Goal: Information Seeking & Learning: Check status

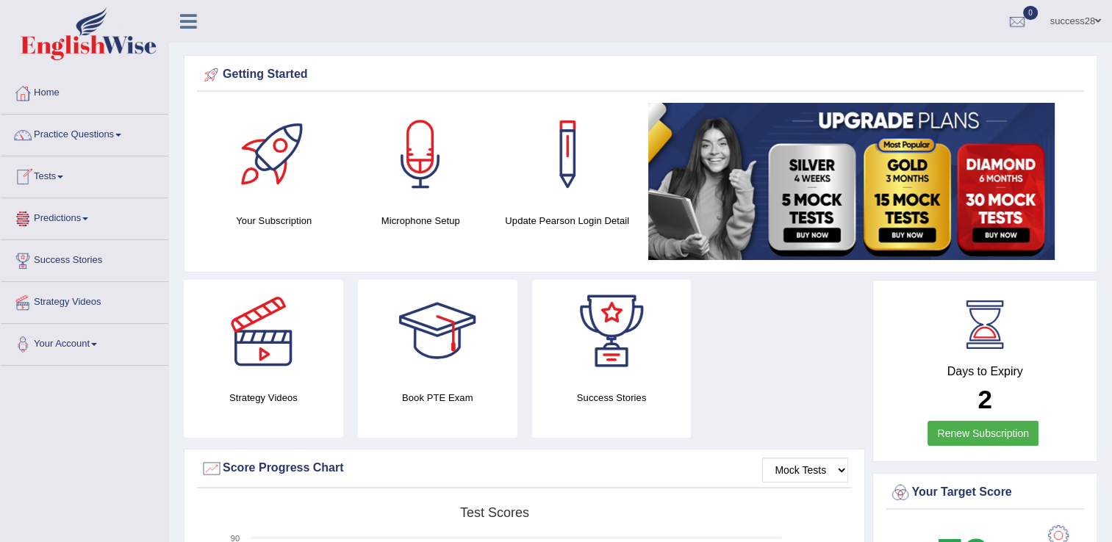
click at [64, 181] on link "Tests" at bounding box center [85, 175] width 168 height 37
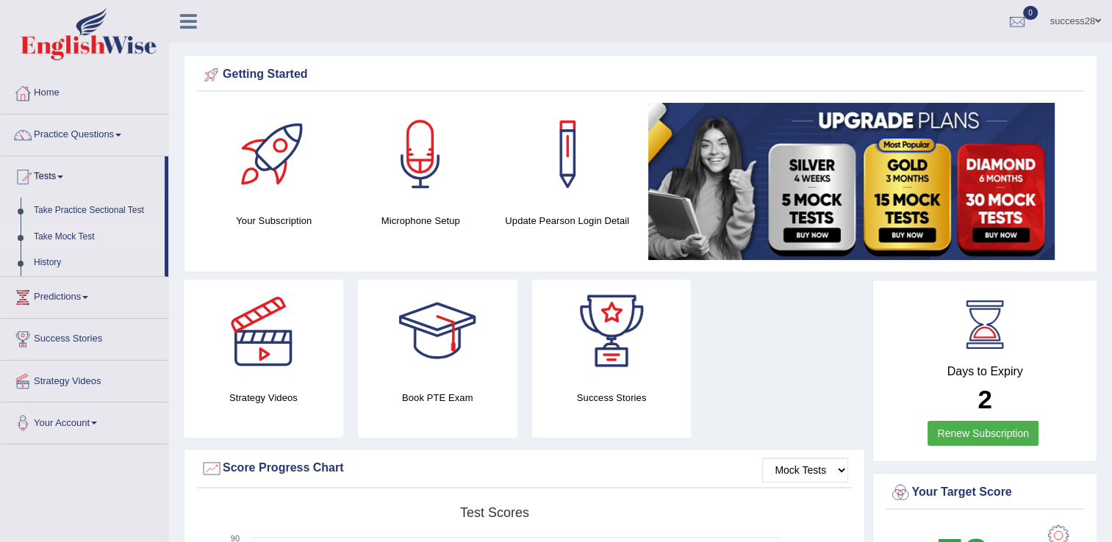
click at [73, 229] on link "Take Mock Test" at bounding box center [95, 237] width 137 height 26
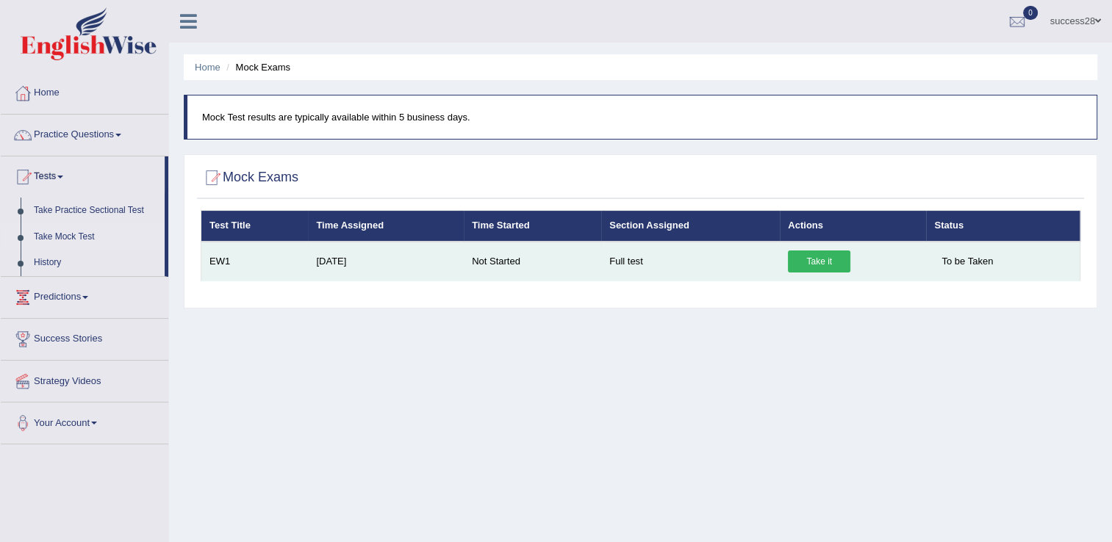
click at [817, 251] on link "Take it" at bounding box center [819, 262] width 62 height 22
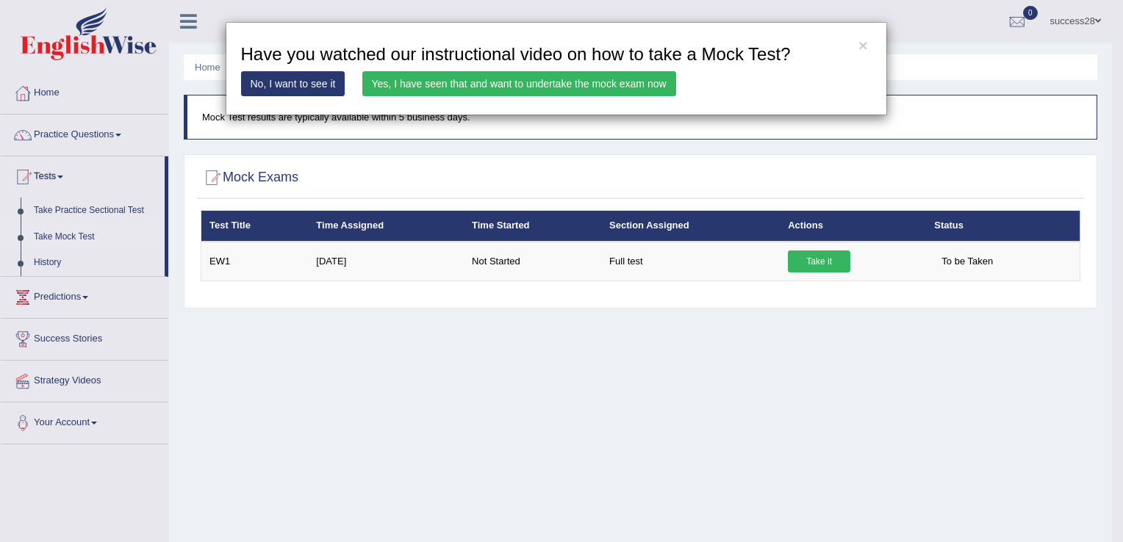
click at [528, 84] on link "Yes, I have seen that and want to undertake the mock exam now" at bounding box center [519, 83] width 314 height 25
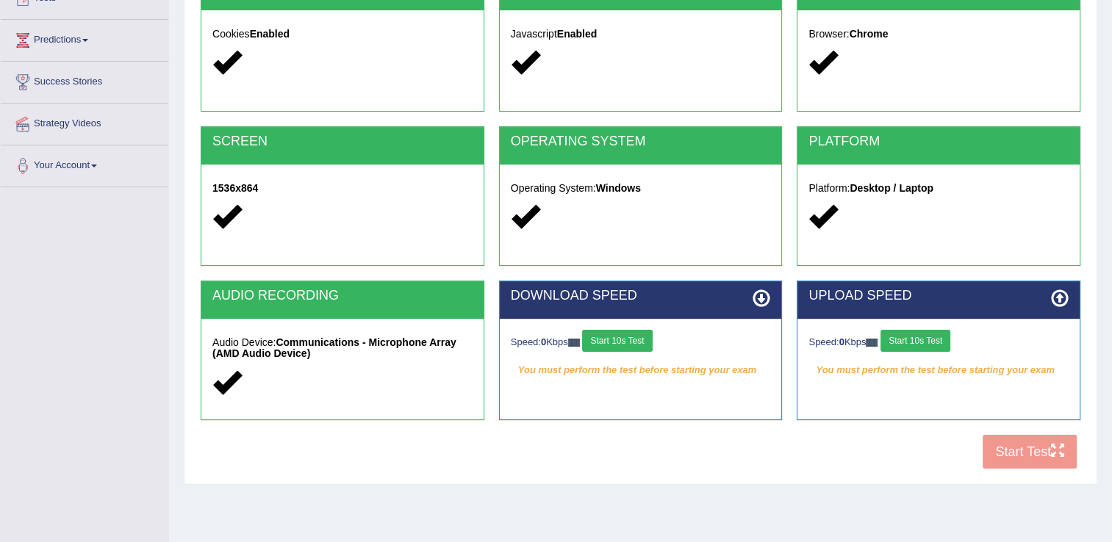
scroll to position [220, 0]
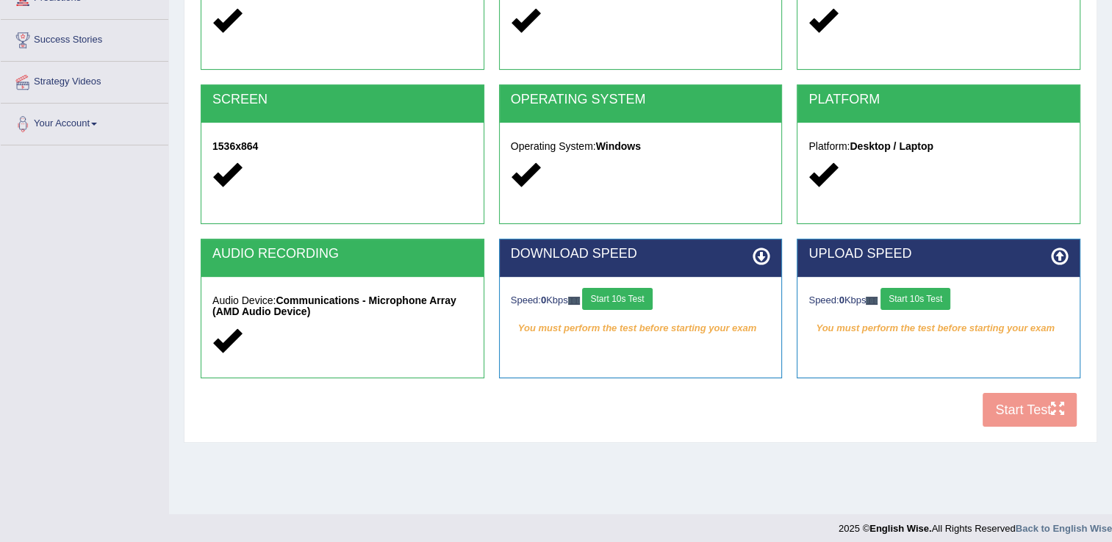
click at [608, 293] on button "Start 10s Test" at bounding box center [617, 299] width 70 height 22
click at [923, 306] on button "Start 10s Test" at bounding box center [915, 299] width 70 height 22
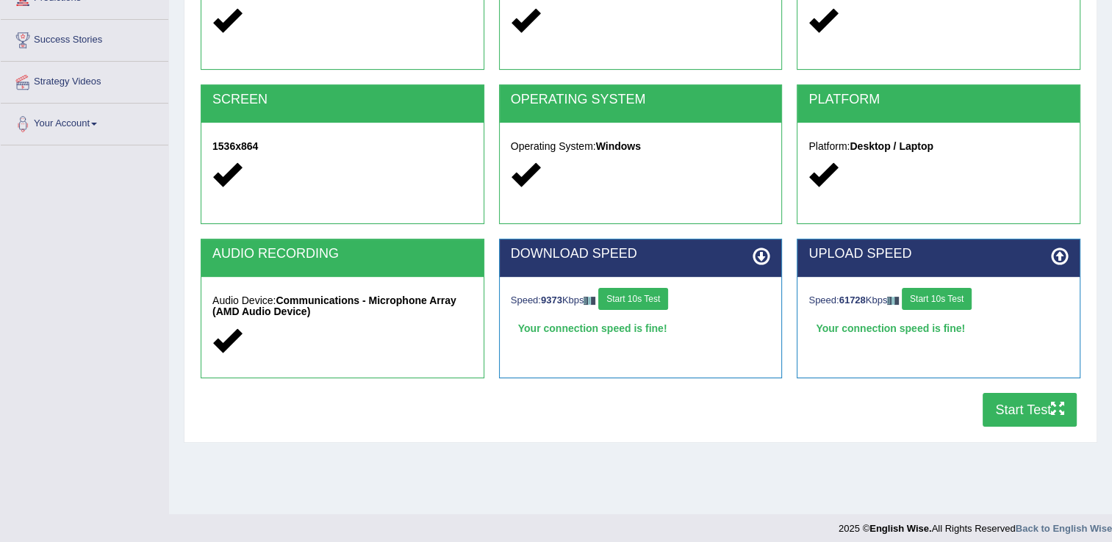
click at [1020, 408] on button "Start Test" at bounding box center [1030, 410] width 94 height 34
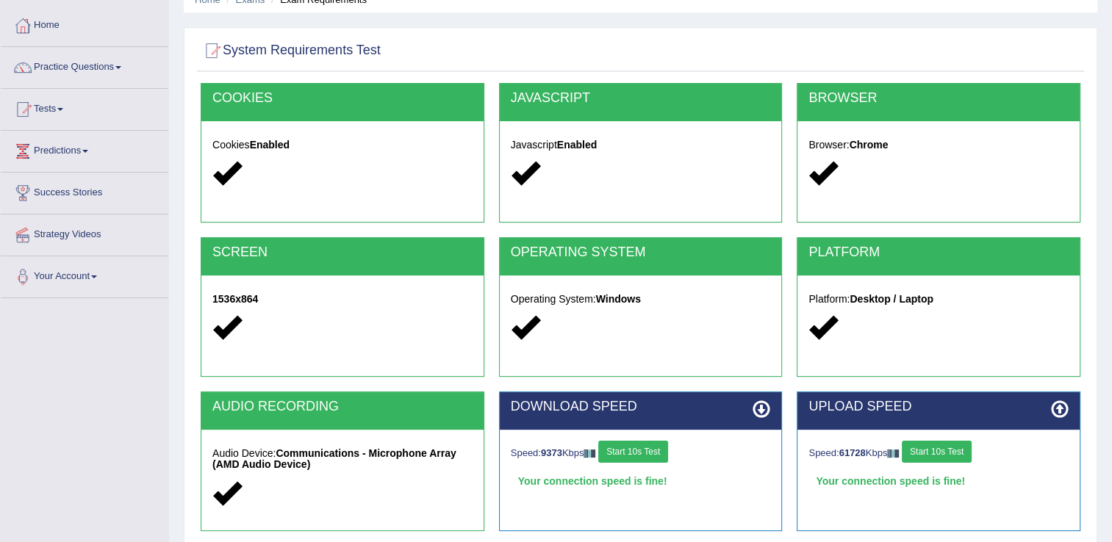
scroll to position [0, 0]
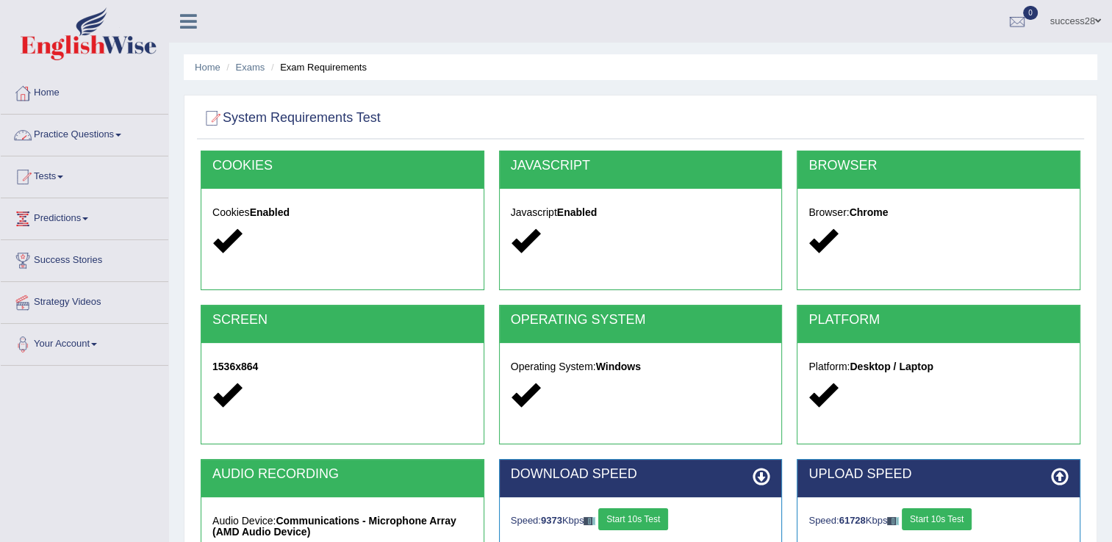
click at [82, 137] on link "Practice Questions" at bounding box center [85, 133] width 168 height 37
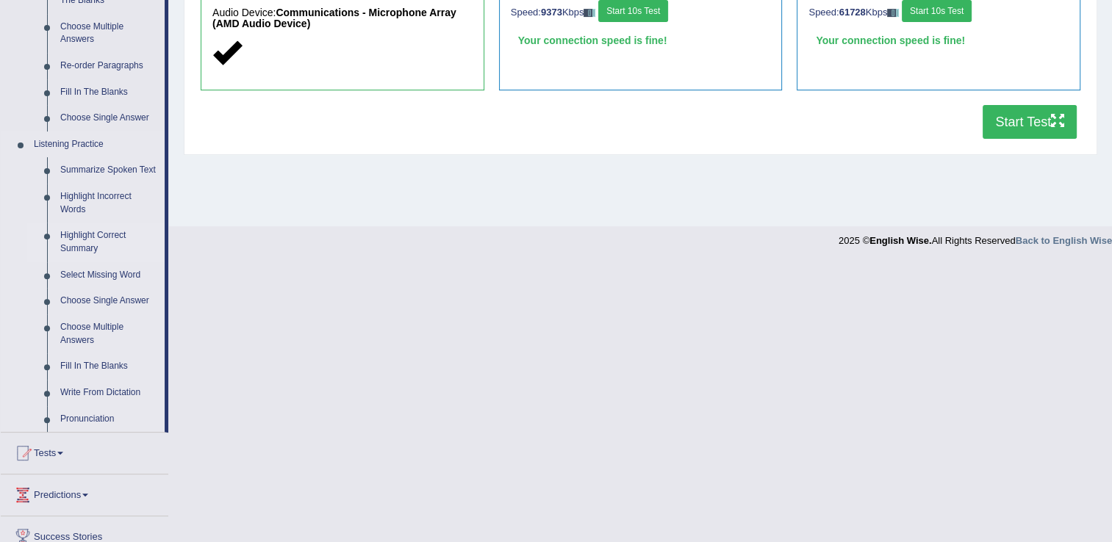
scroll to position [608, 0]
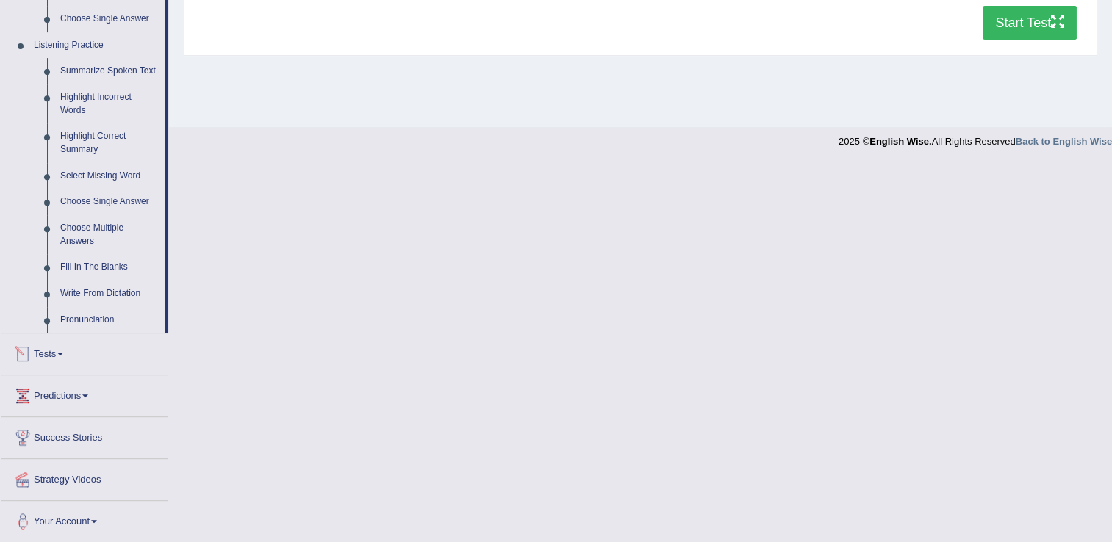
click at [56, 356] on link "Tests" at bounding box center [85, 352] width 168 height 37
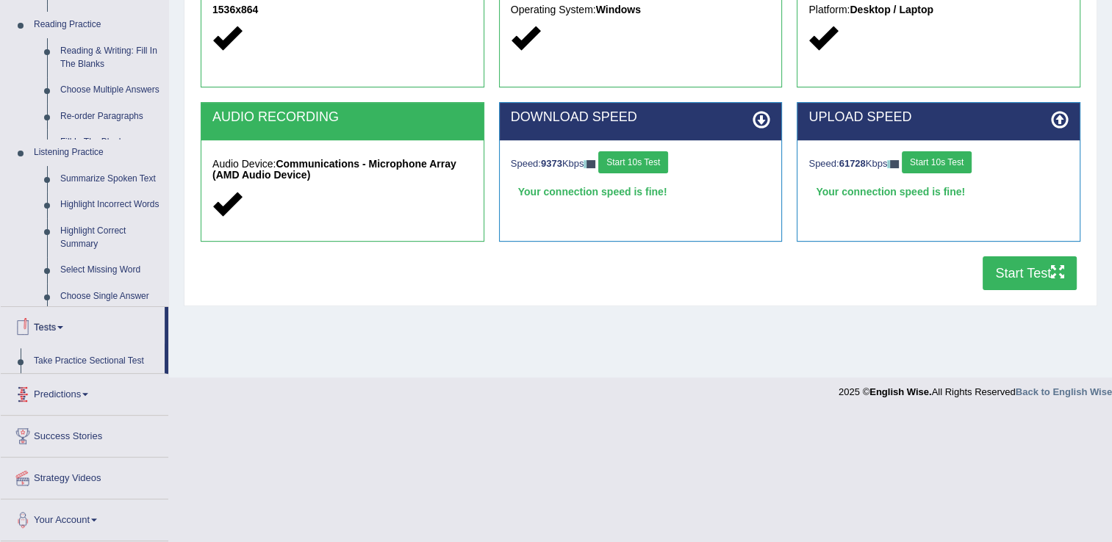
scroll to position [229, 0]
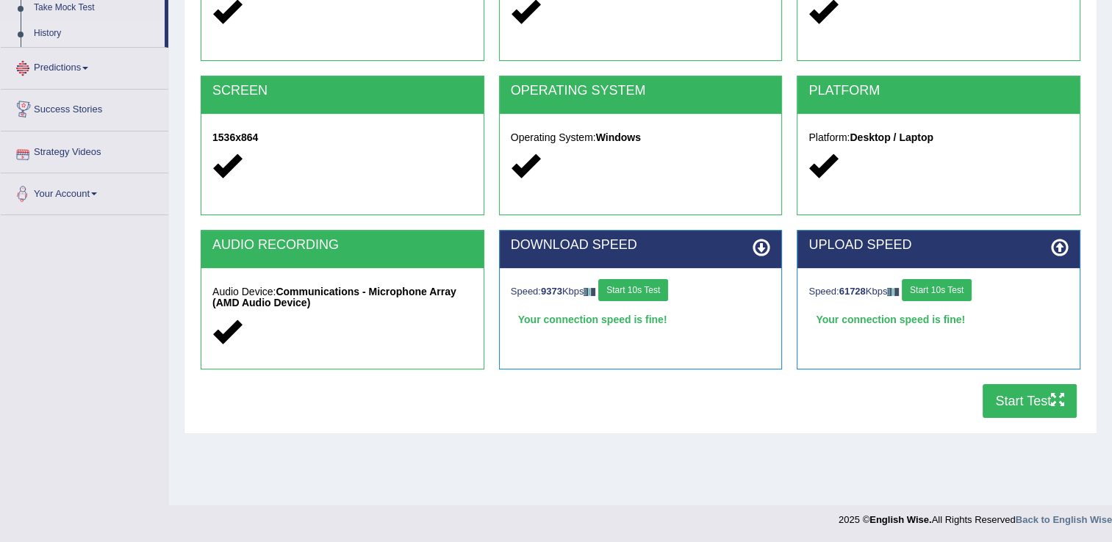
click at [56, 29] on link "History" at bounding box center [95, 34] width 137 height 26
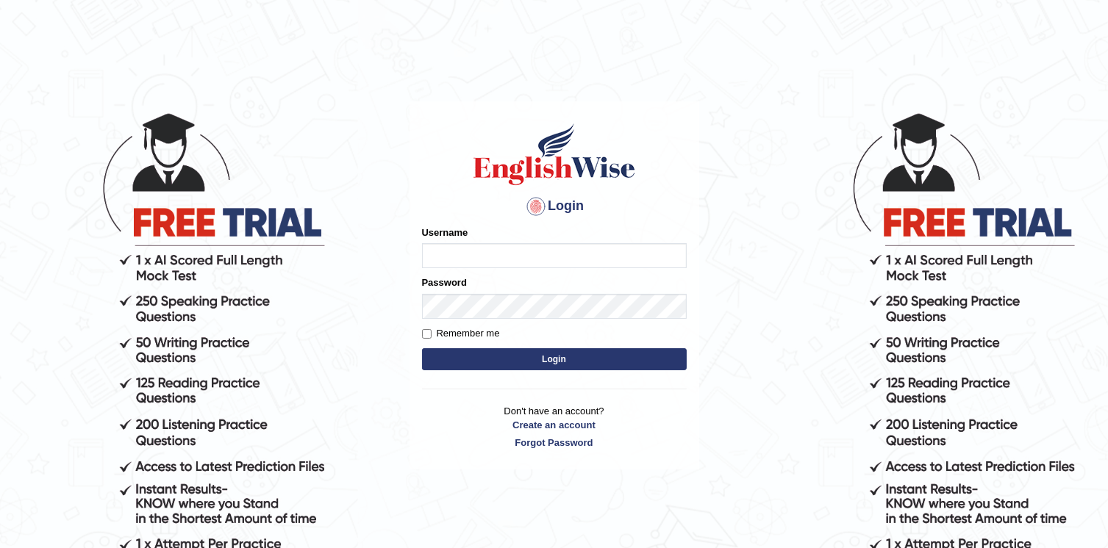
type input "Gurung28"
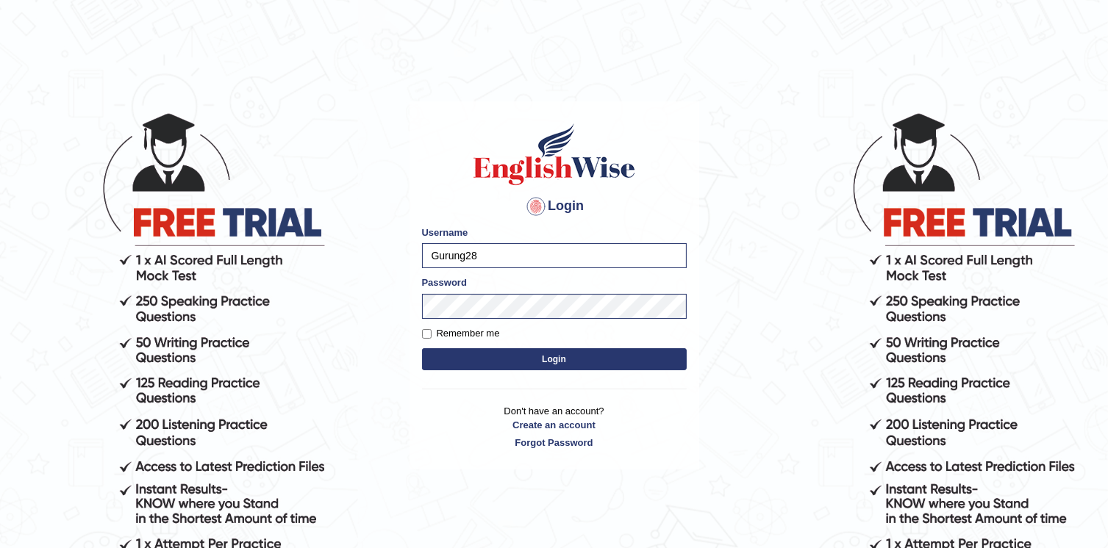
click at [423, 359] on button "Login" at bounding box center [554, 359] width 265 height 22
click at [441, 360] on button "Login" at bounding box center [554, 359] width 265 height 22
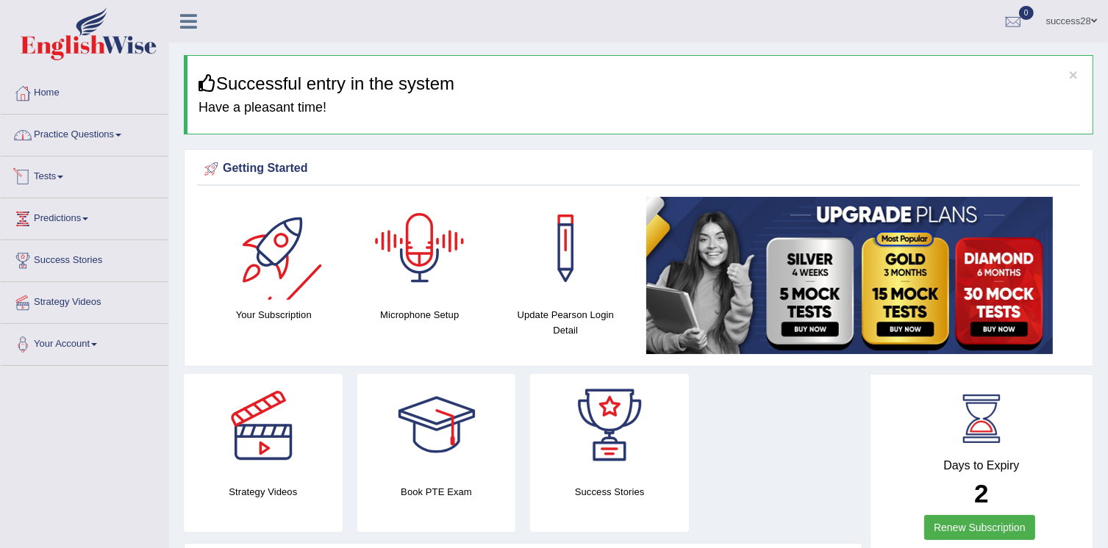
click at [97, 130] on link "Practice Questions" at bounding box center [85, 133] width 168 height 37
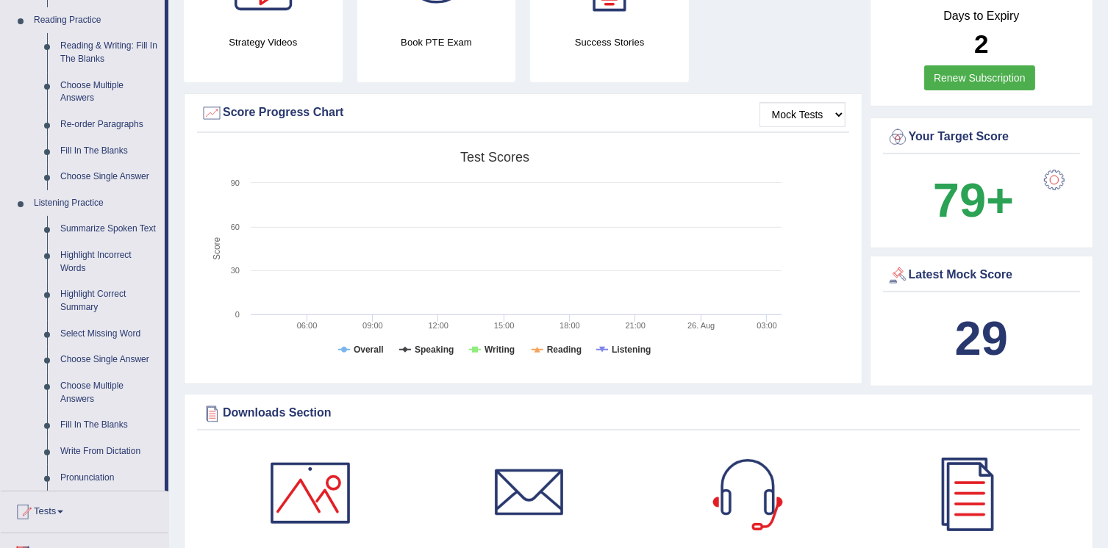
scroll to position [661, 0]
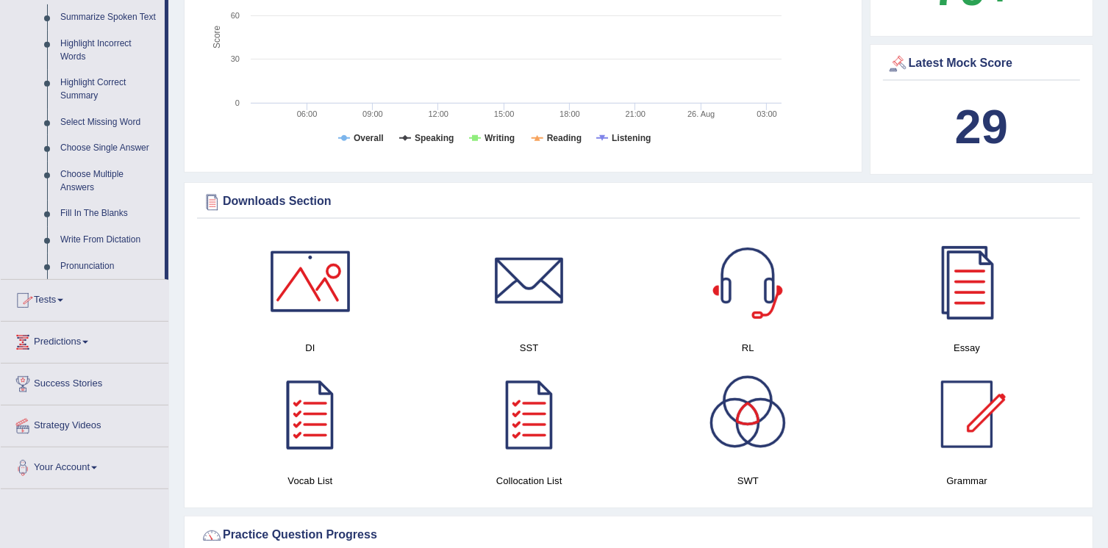
click at [62, 296] on link "Tests" at bounding box center [85, 298] width 168 height 37
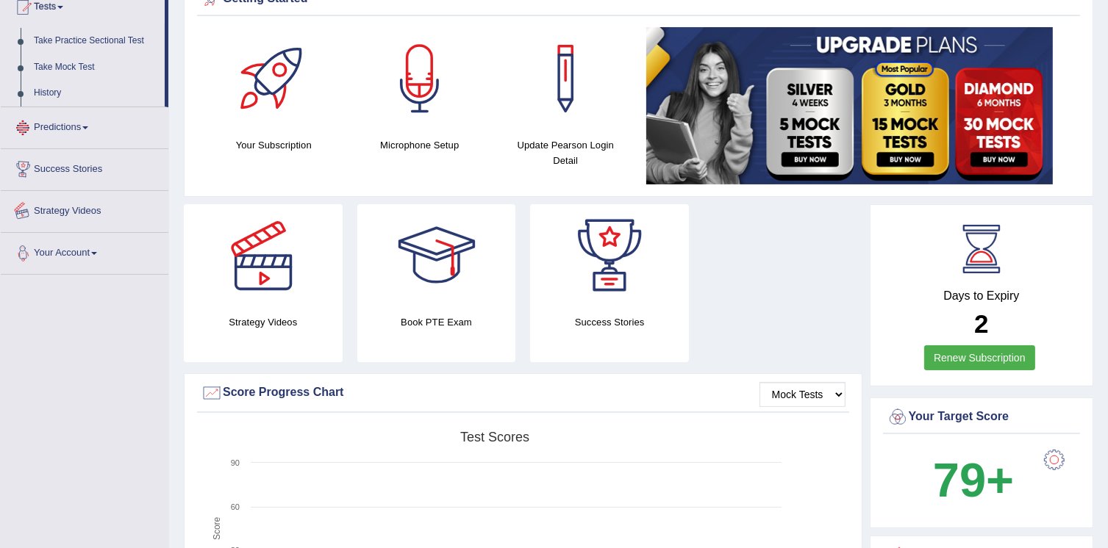
scroll to position [168, 0]
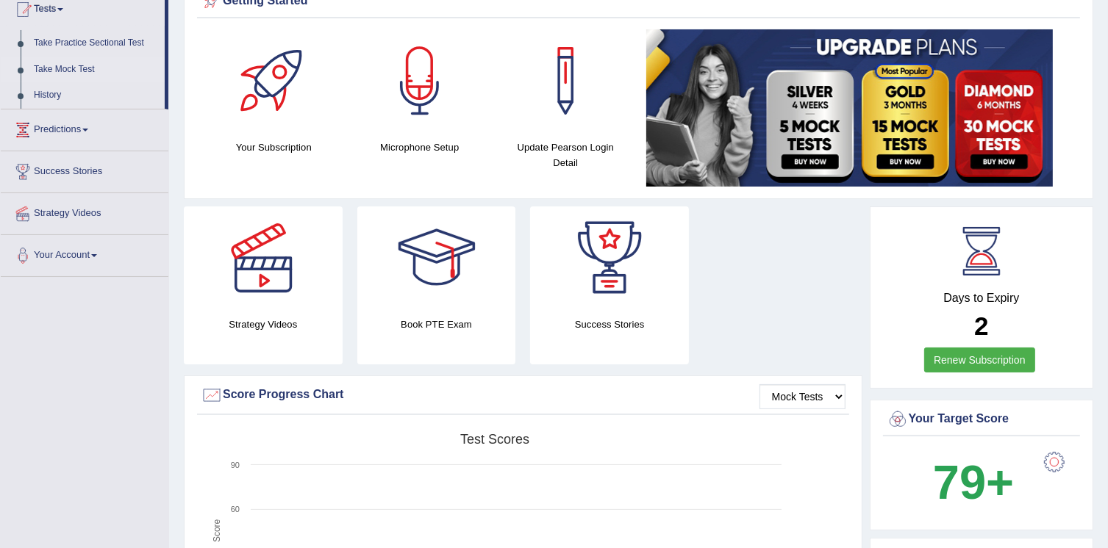
click at [65, 72] on link "Take Mock Test" at bounding box center [95, 70] width 137 height 26
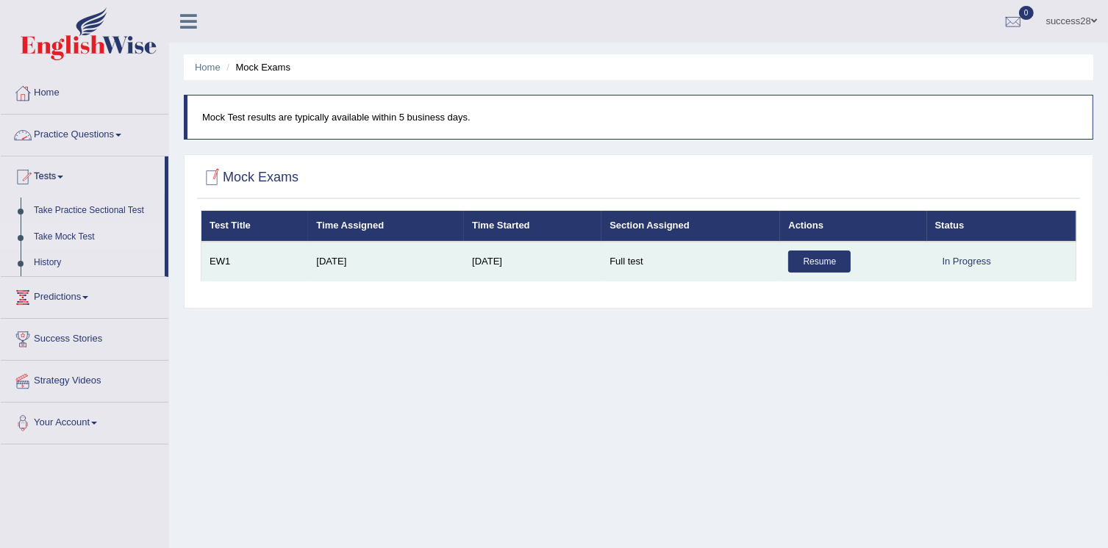
click at [803, 263] on link "Resume" at bounding box center [819, 262] width 62 height 22
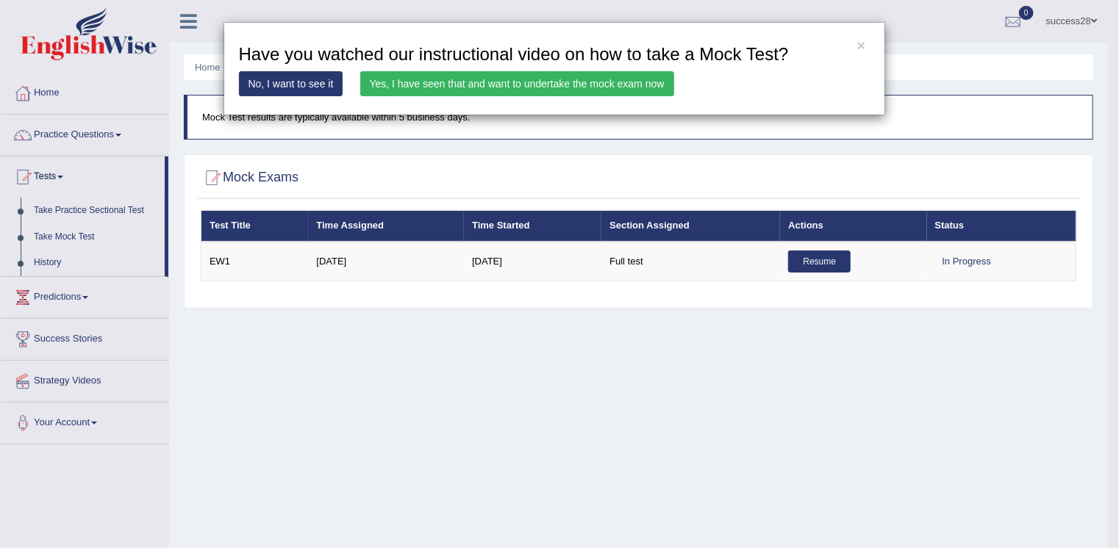
click at [531, 90] on link "Yes, I have seen that and want to undertake the mock exam now" at bounding box center [517, 83] width 314 height 25
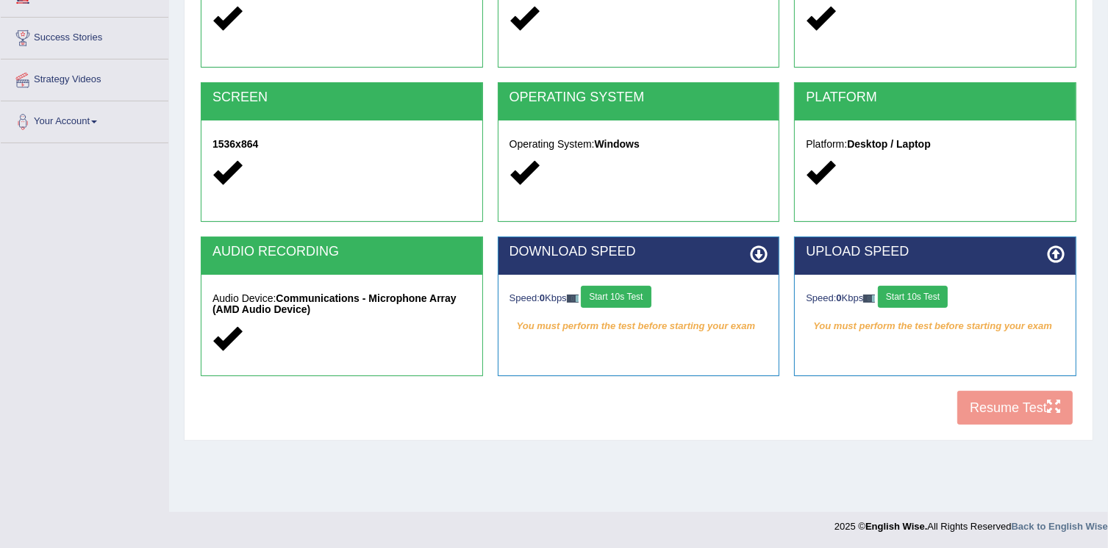
scroll to position [223, 0]
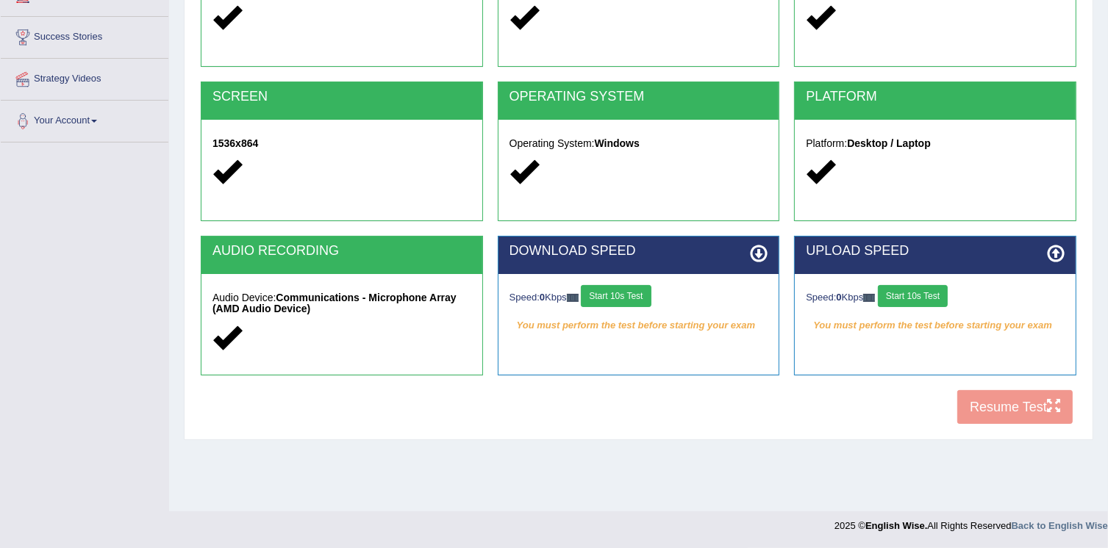
click at [625, 298] on button "Start 10s Test" at bounding box center [616, 296] width 70 height 22
click at [908, 296] on button "Start 10s Test" at bounding box center [913, 296] width 70 height 22
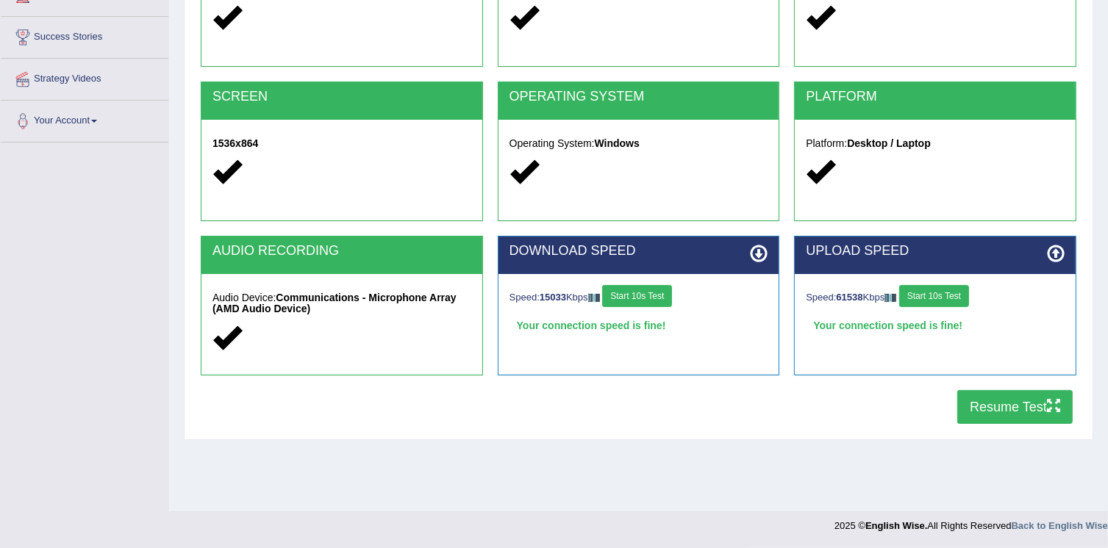
click at [983, 405] on button "Resume Test" at bounding box center [1014, 407] width 115 height 34
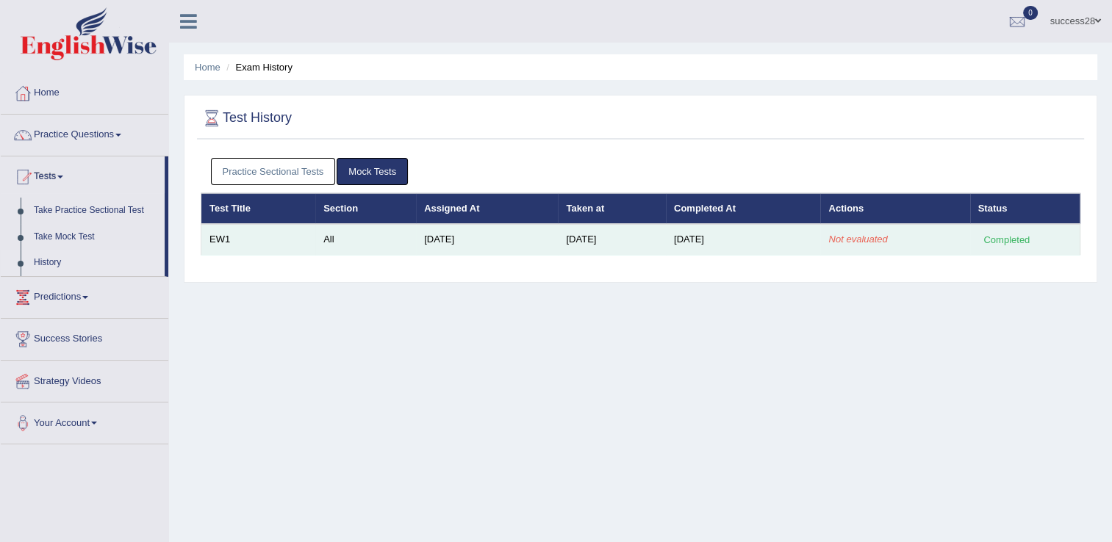
click at [373, 234] on td "All" at bounding box center [365, 239] width 101 height 31
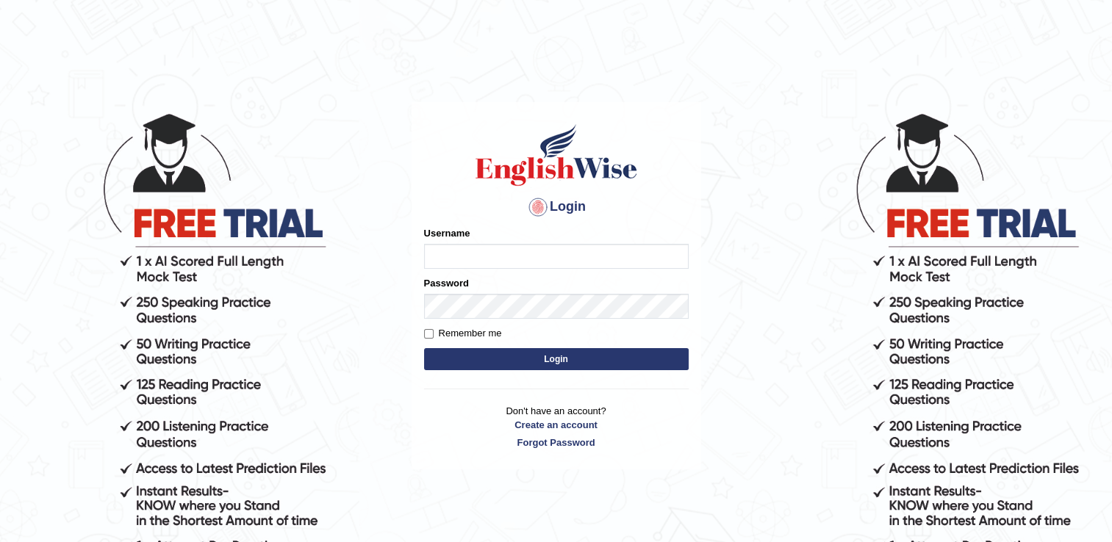
type input "Gurung28"
click at [595, 356] on button "Login" at bounding box center [556, 359] width 265 height 22
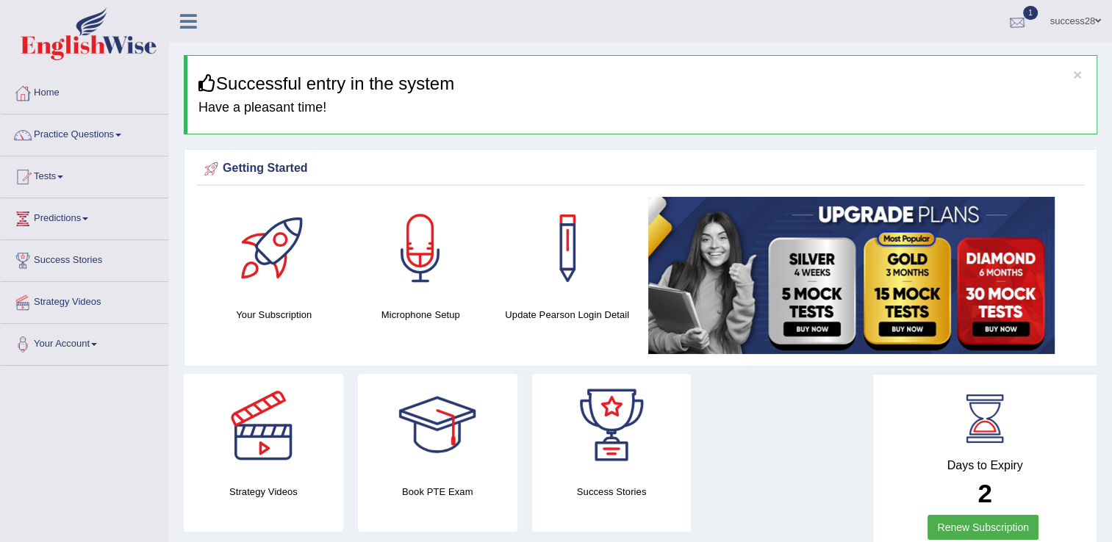
click at [1007, 14] on div at bounding box center [1017, 22] width 22 height 22
click at [938, 74] on span "Exam evaluated" at bounding box center [928, 74] width 195 height 12
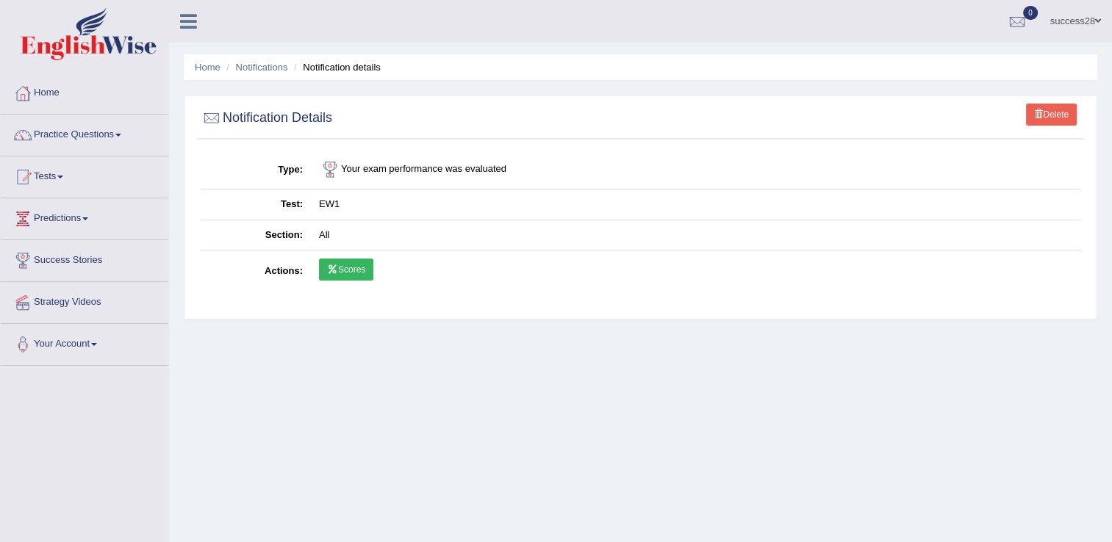
click at [350, 266] on link "Scores" at bounding box center [346, 270] width 54 height 22
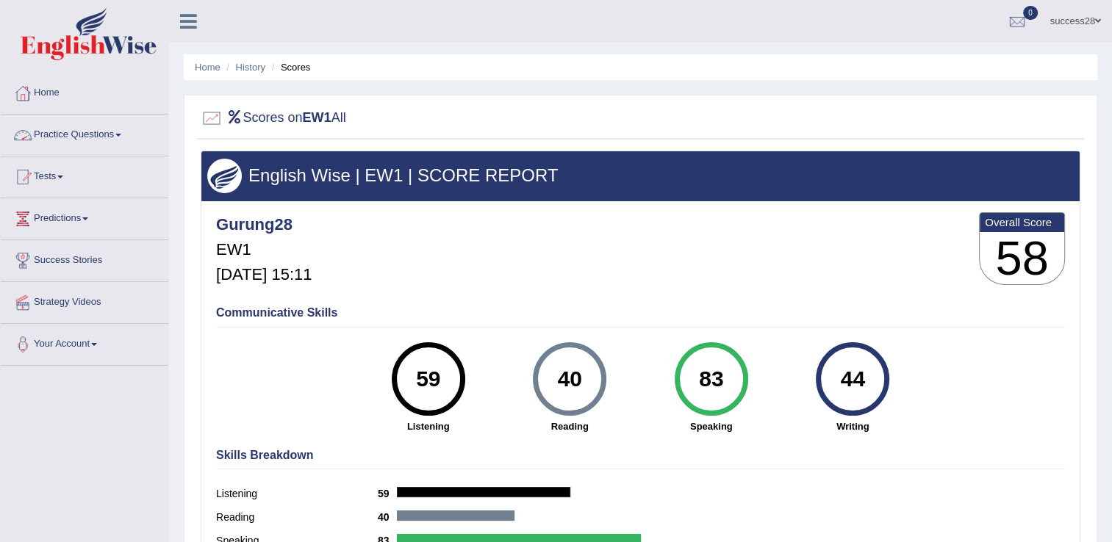
click at [71, 142] on link "Practice Questions" at bounding box center [85, 133] width 168 height 37
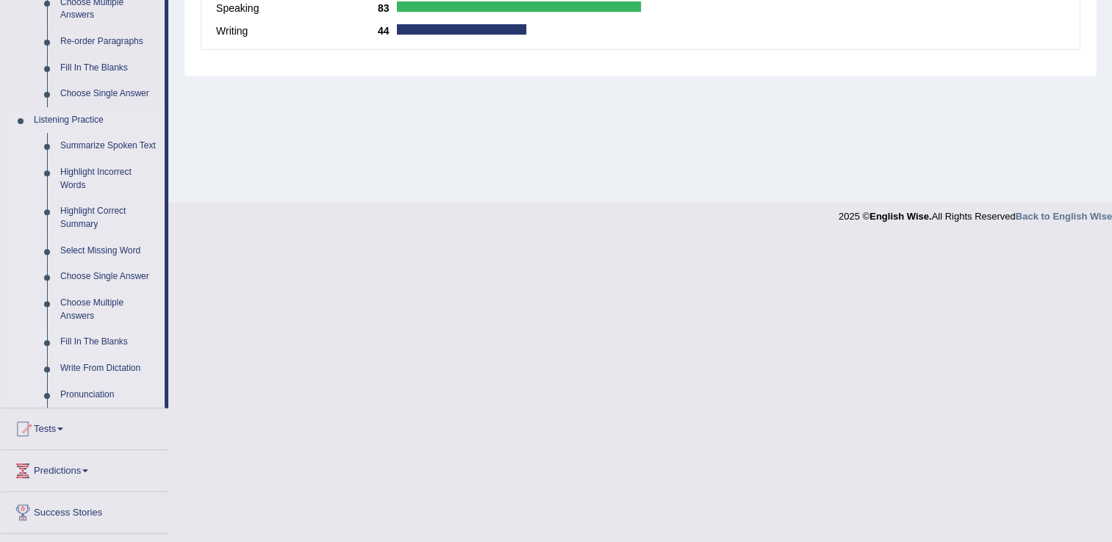
scroll to position [608, 0]
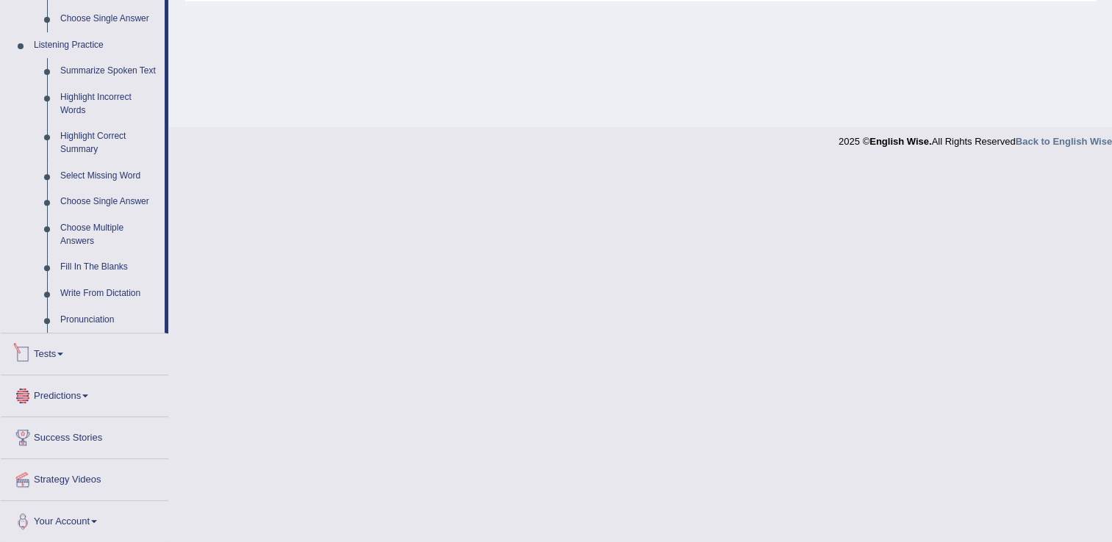
click at [35, 357] on link "Tests" at bounding box center [85, 352] width 168 height 37
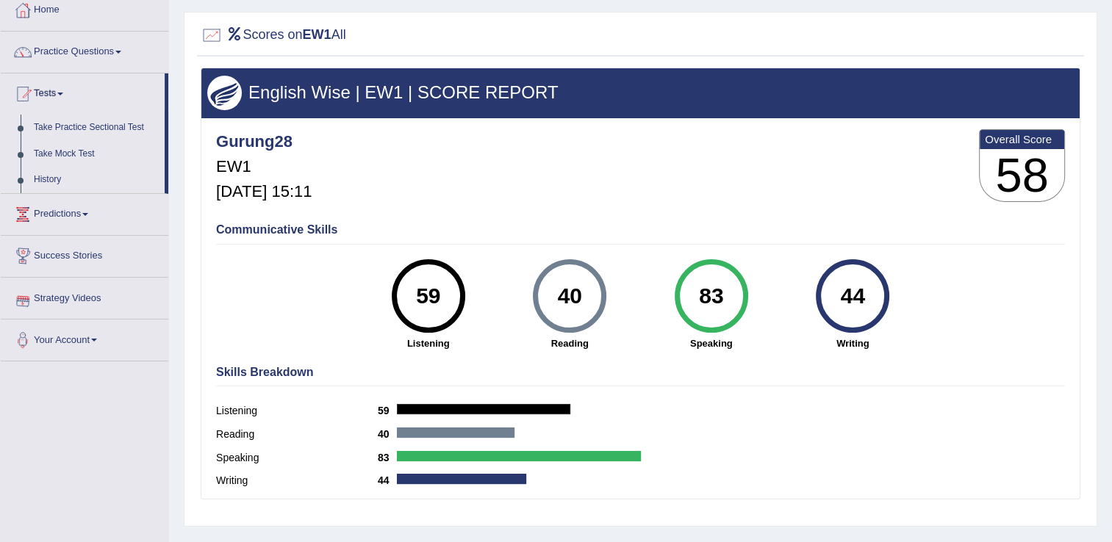
scroll to position [82, 0]
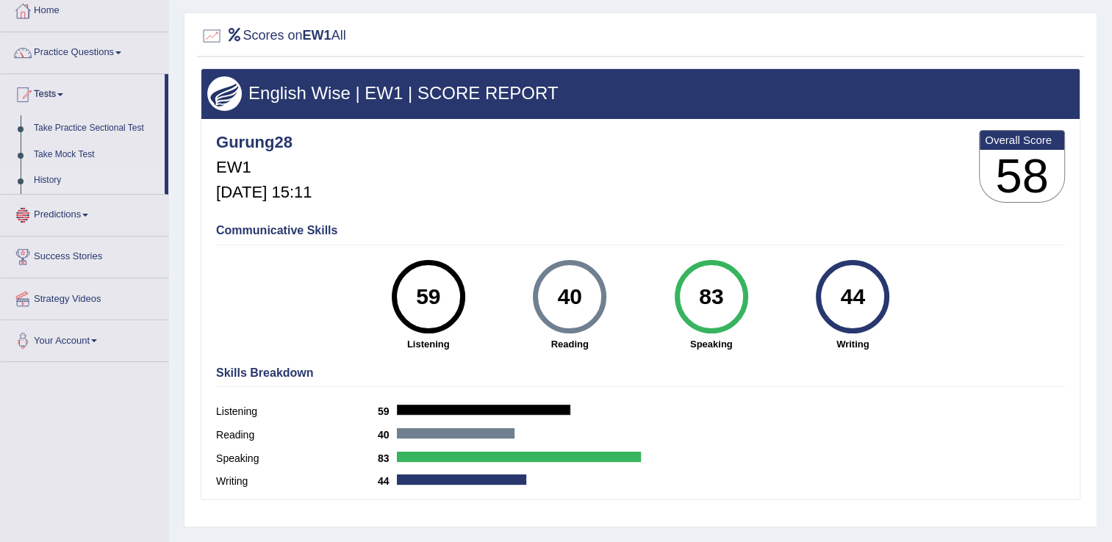
click at [46, 177] on link "History" at bounding box center [95, 181] width 137 height 26
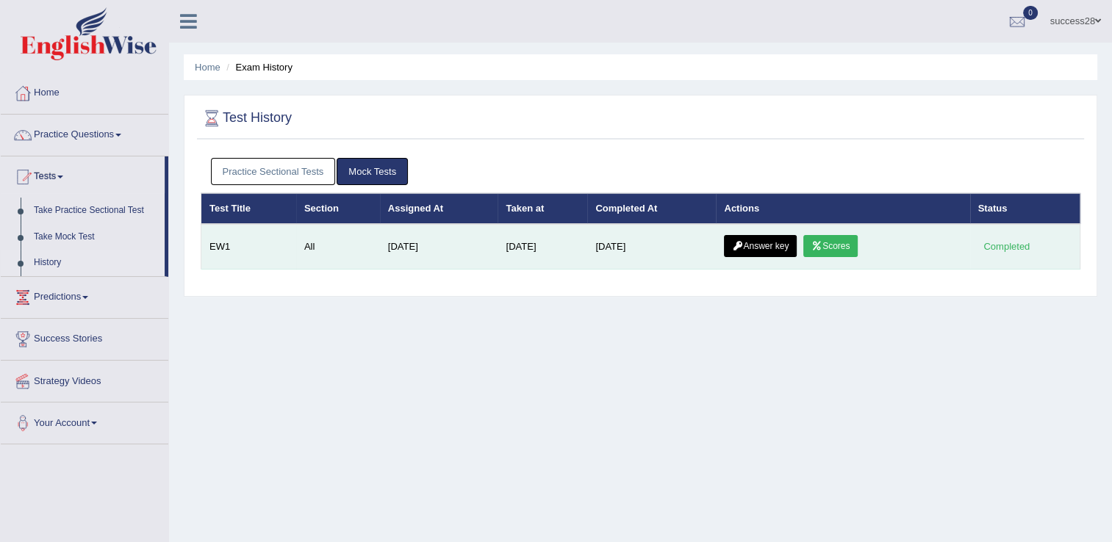
click at [828, 240] on link "Scores" at bounding box center [830, 246] width 54 height 22
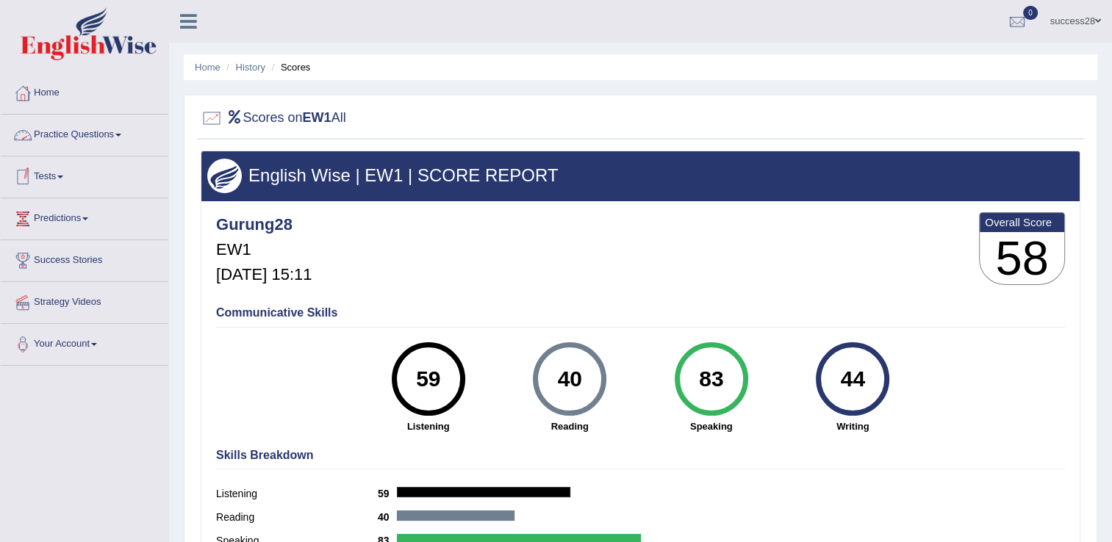
click at [54, 137] on link "Practice Questions" at bounding box center [85, 133] width 168 height 37
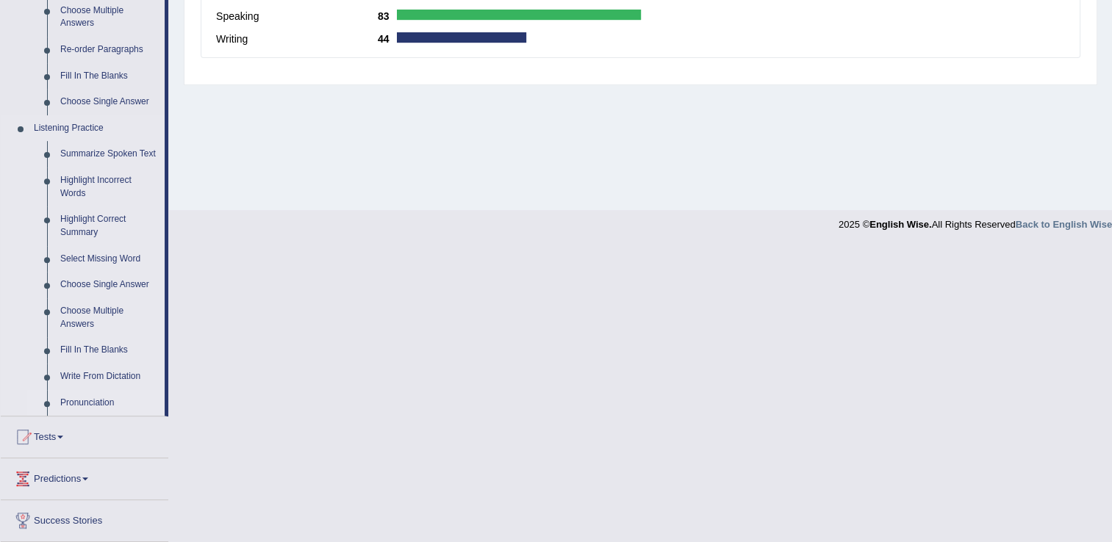
scroll to position [588, 0]
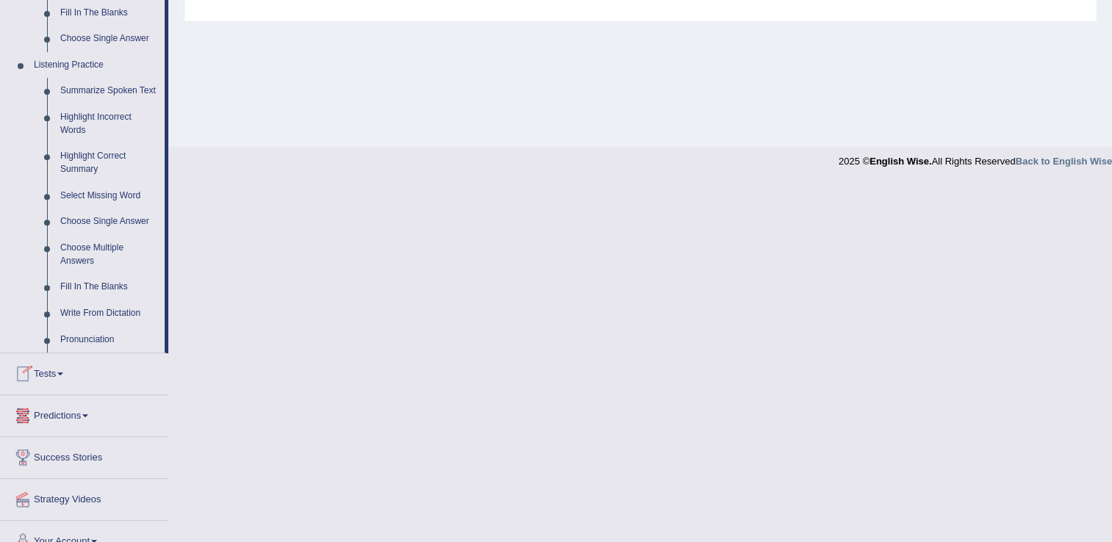
click at [44, 370] on link "Tests" at bounding box center [85, 372] width 168 height 37
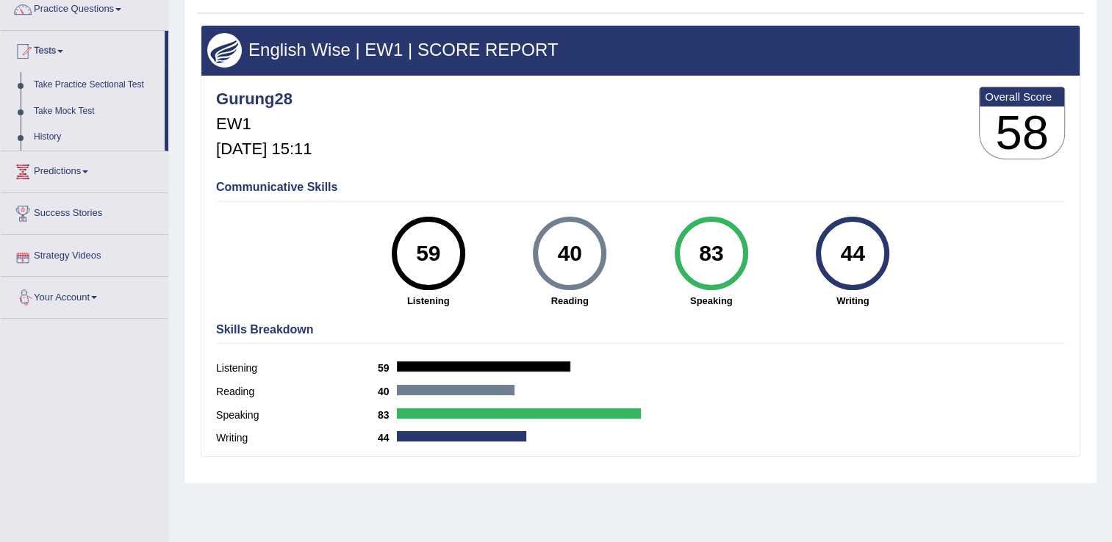
scroll to position [9, 0]
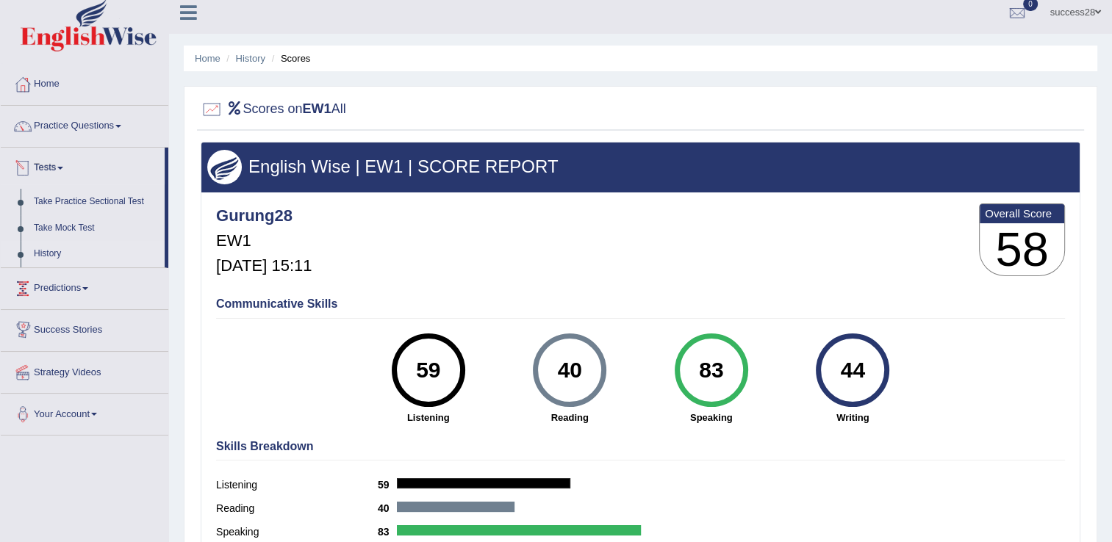
click at [39, 254] on link "History" at bounding box center [95, 254] width 137 height 26
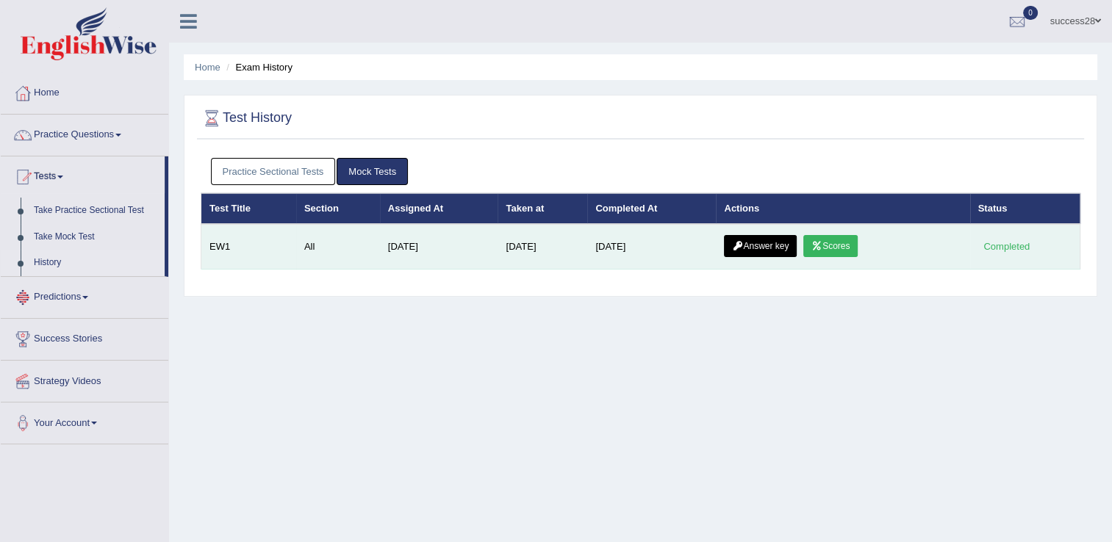
click at [733, 245] on link "Answer key" at bounding box center [760, 246] width 73 height 22
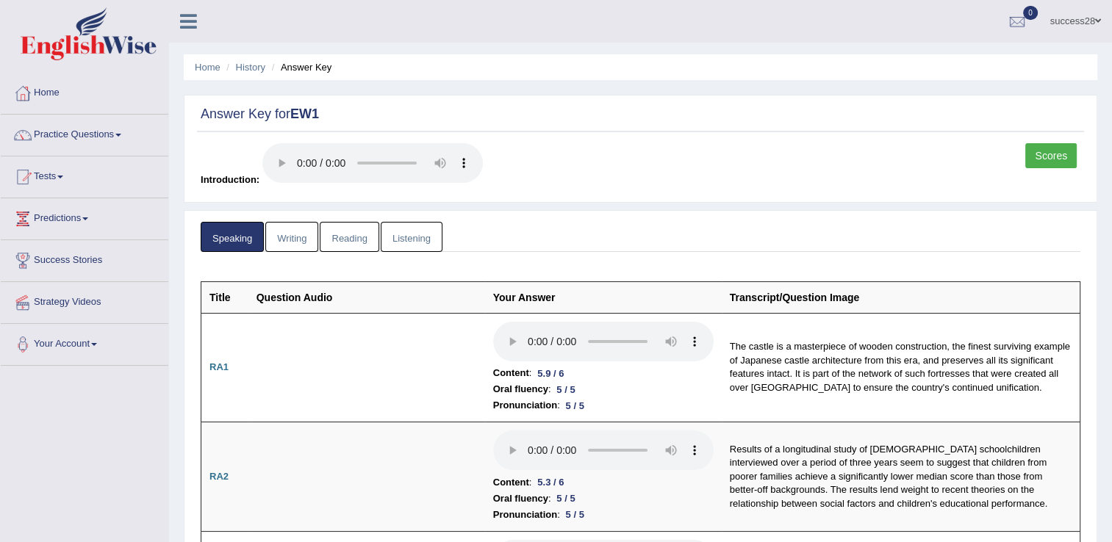
click at [280, 238] on link "Writing" at bounding box center [291, 237] width 53 height 30
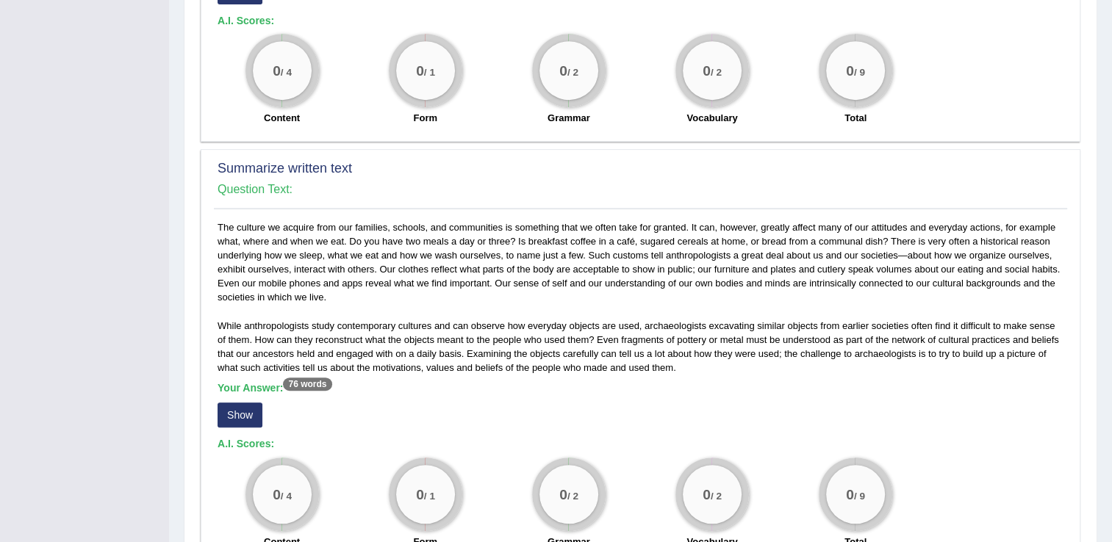
scroll to position [367, 0]
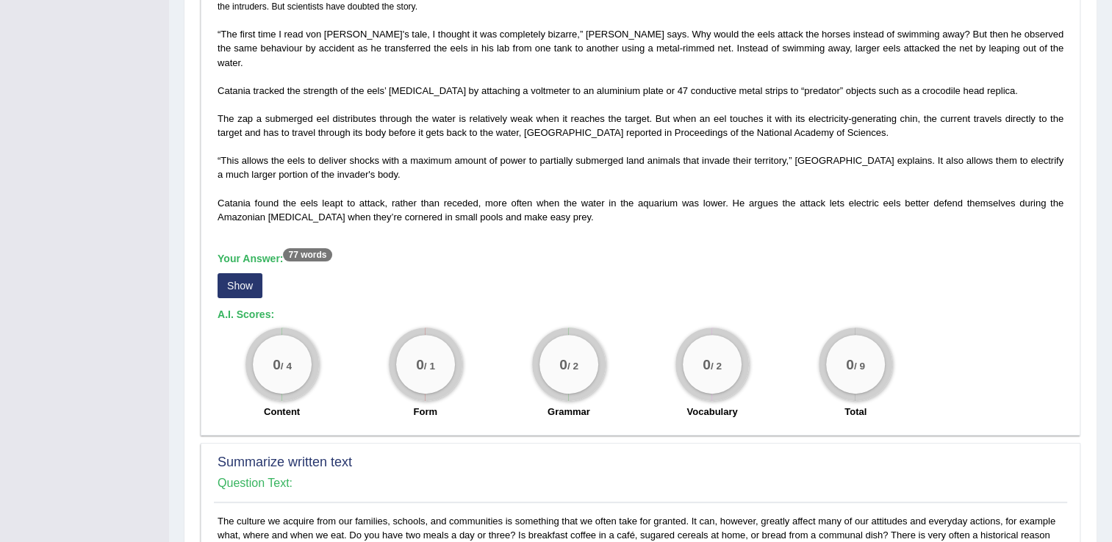
click at [220, 273] on button "Show" at bounding box center [240, 285] width 45 height 25
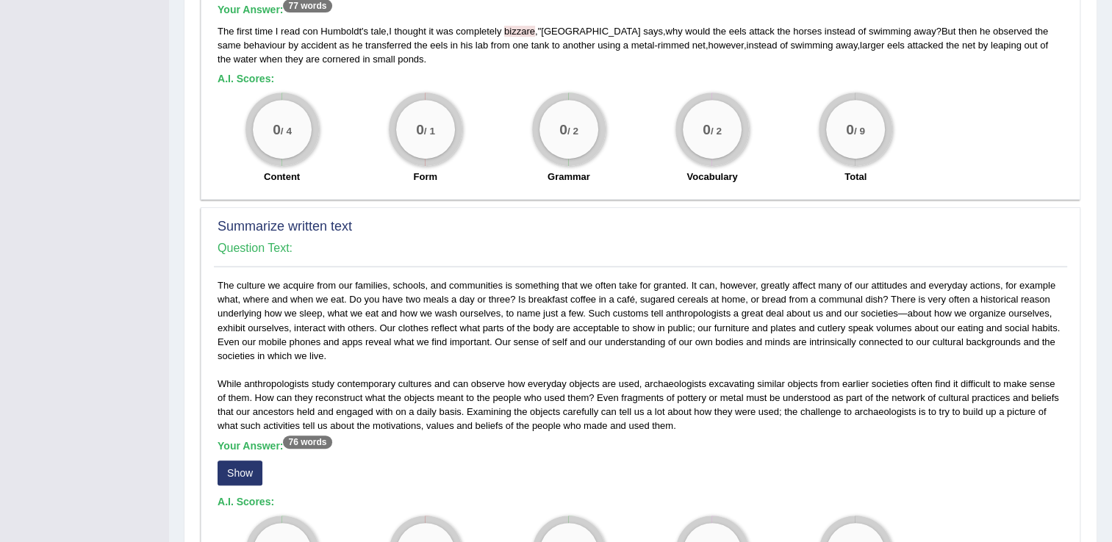
scroll to position [735, 0]
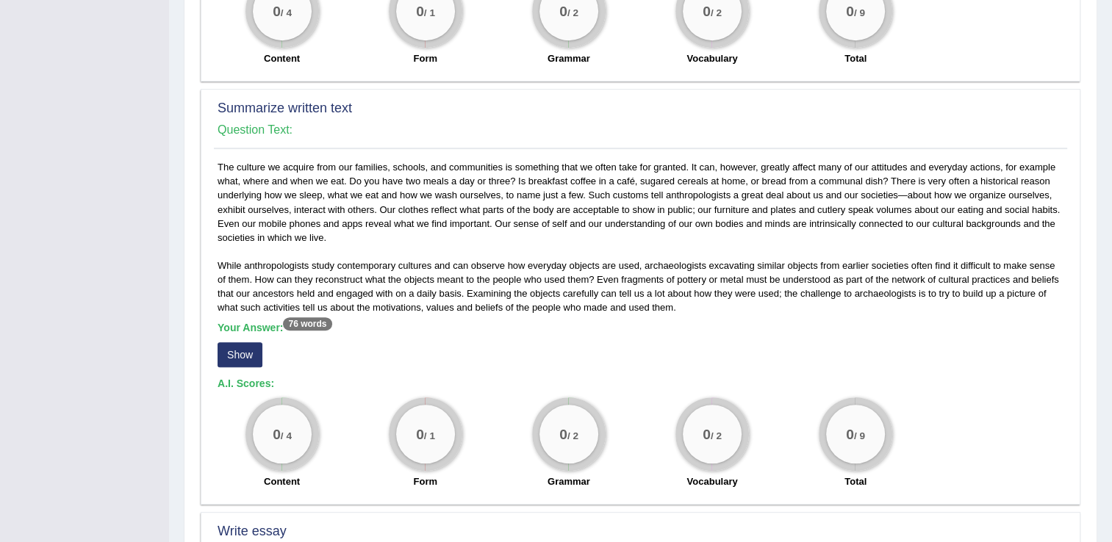
click at [240, 342] on button "Show" at bounding box center [240, 354] width 45 height 25
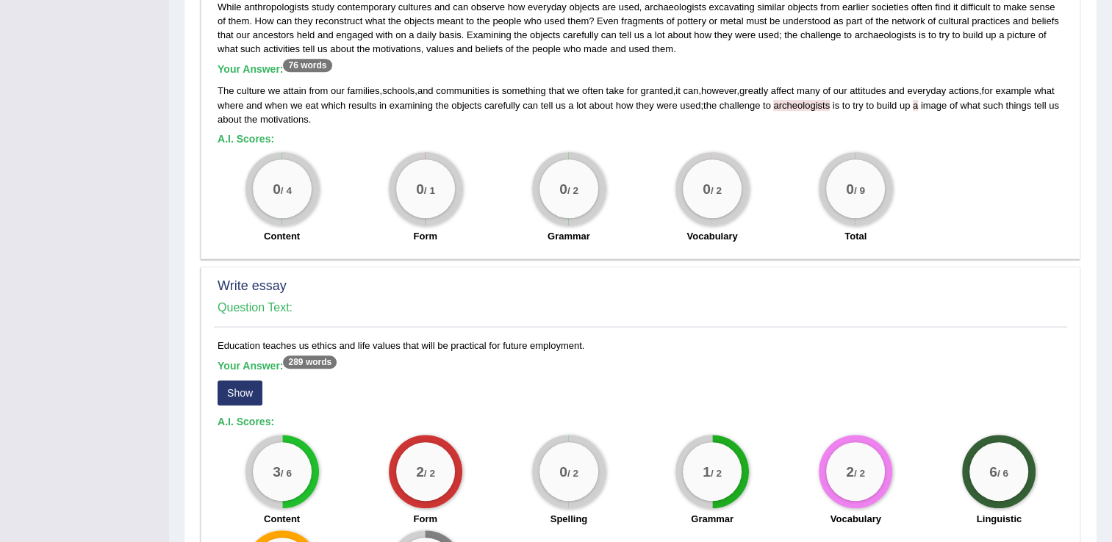
scroll to position [1141, 0]
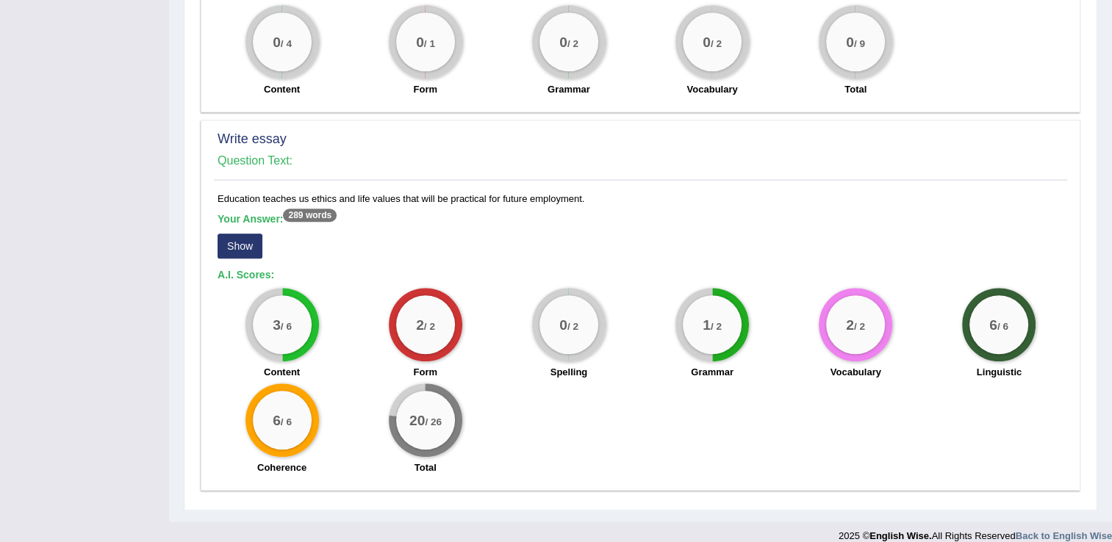
click at [241, 237] on button "Show" at bounding box center [240, 246] width 45 height 25
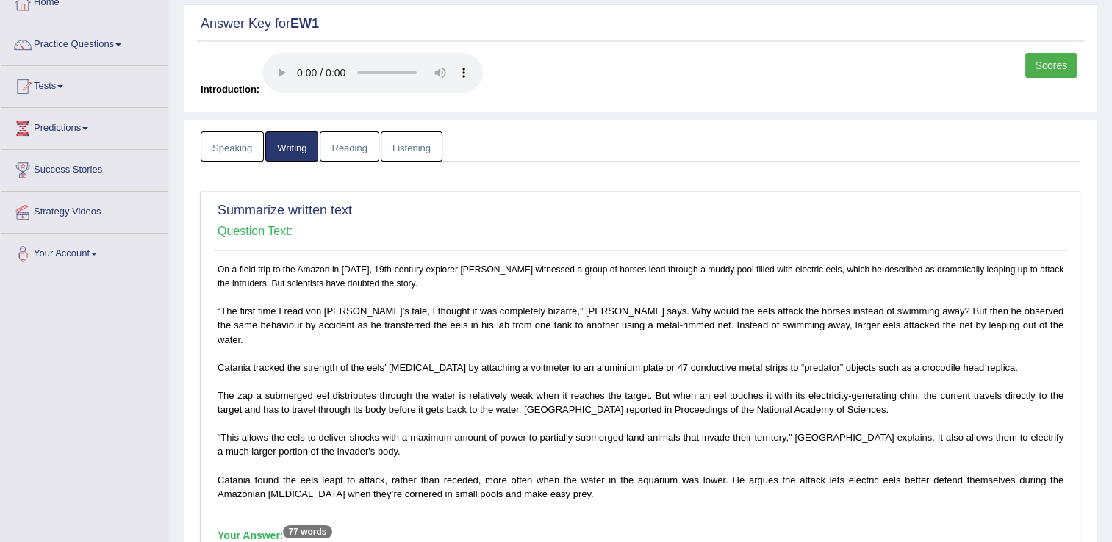
scroll to position [4, 0]
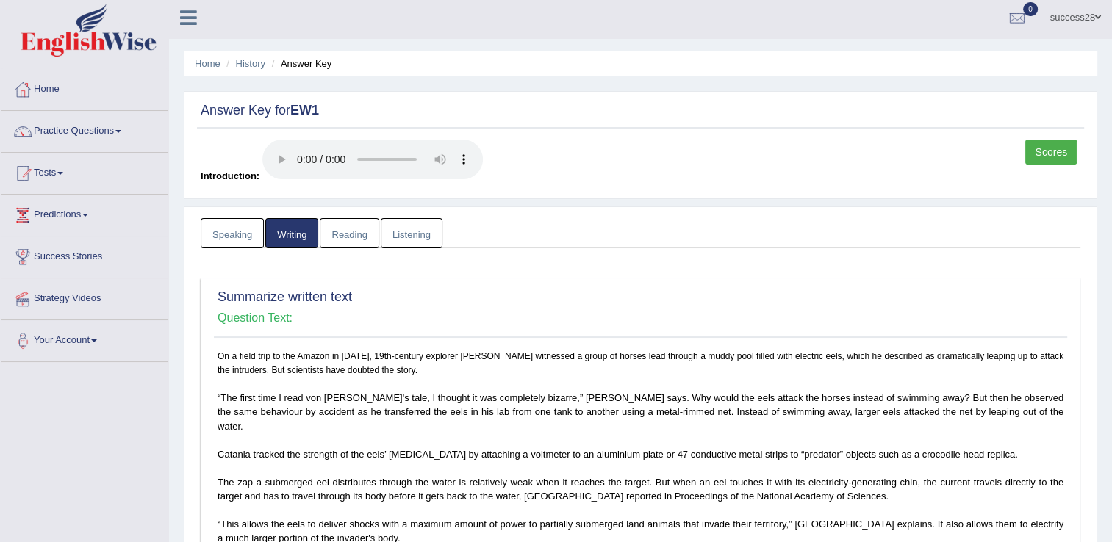
click at [351, 230] on link "Reading" at bounding box center [349, 233] width 59 height 30
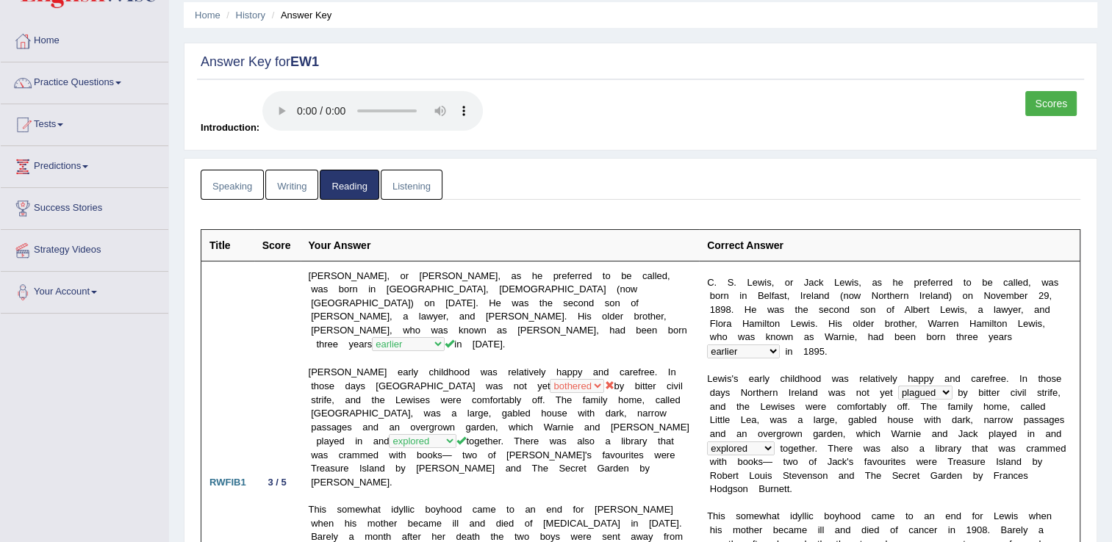
scroll to position [0, 0]
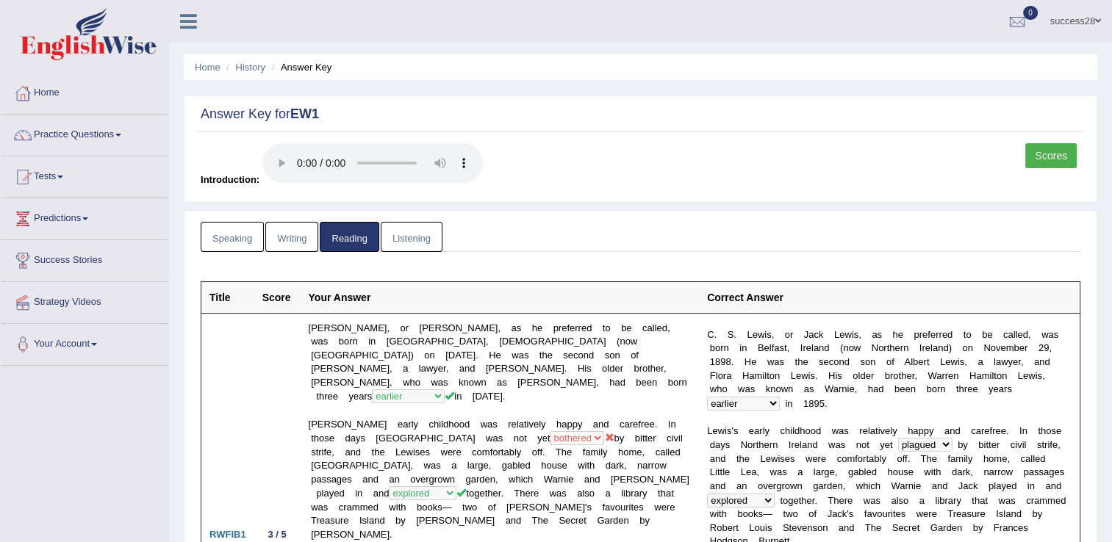
click at [402, 235] on link "Listening" at bounding box center [412, 237] width 62 height 30
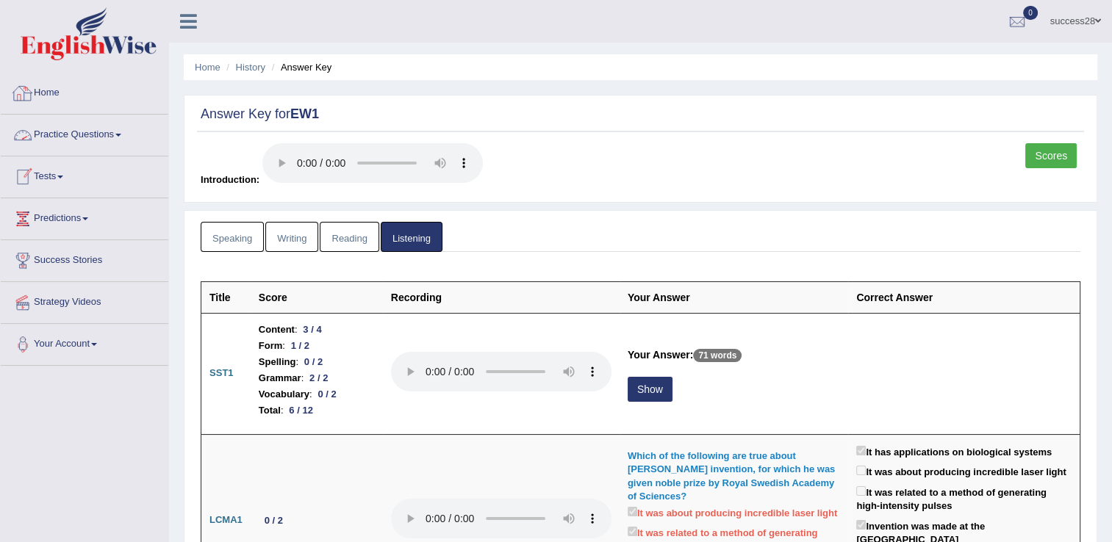
click at [62, 93] on link "Home" at bounding box center [85, 91] width 168 height 37
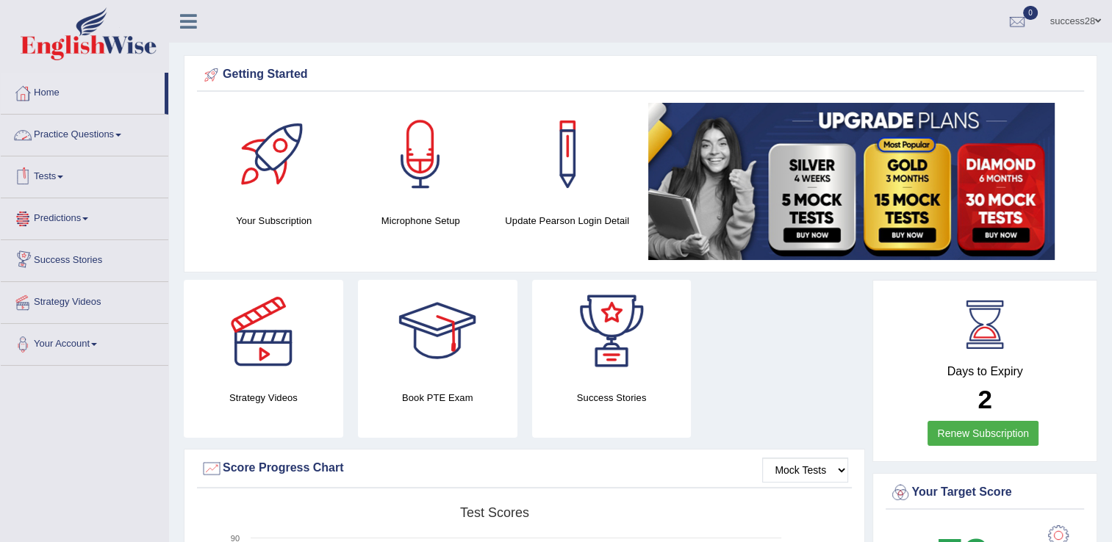
click at [70, 136] on link "Practice Questions" at bounding box center [85, 133] width 168 height 37
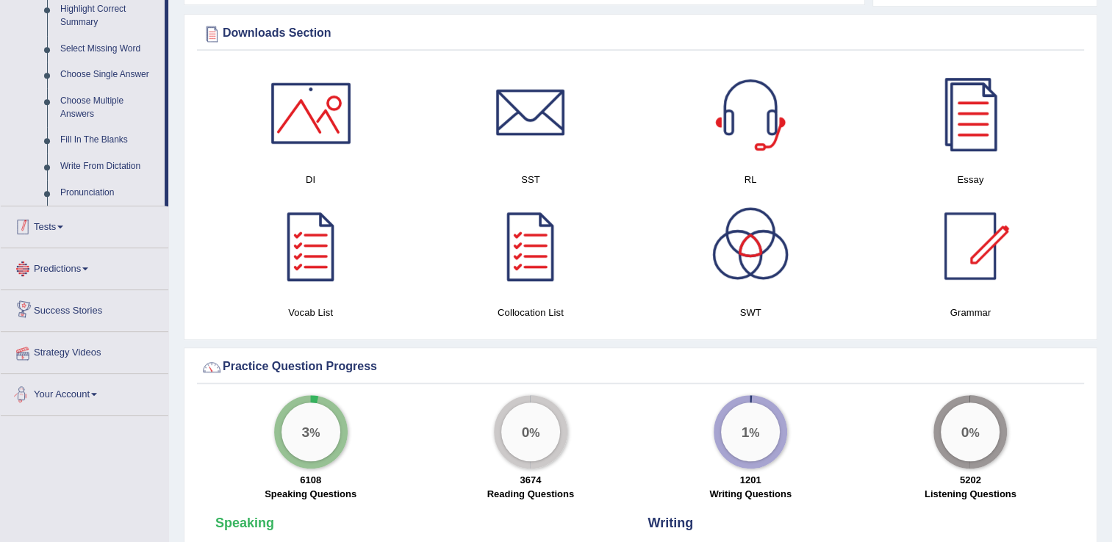
click at [47, 229] on link "Tests" at bounding box center [85, 225] width 168 height 37
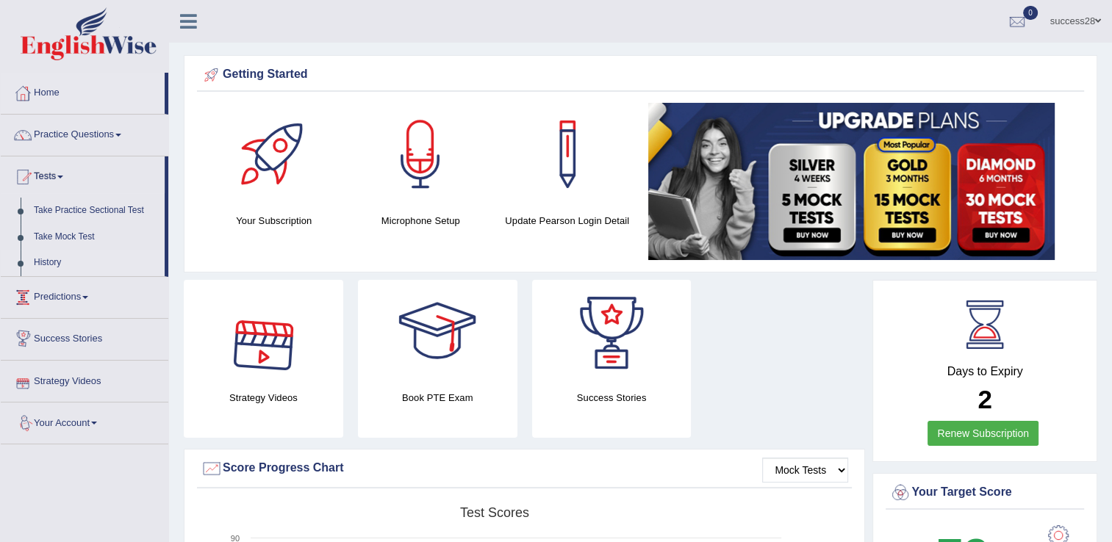
click at [32, 264] on link "History" at bounding box center [95, 263] width 137 height 26
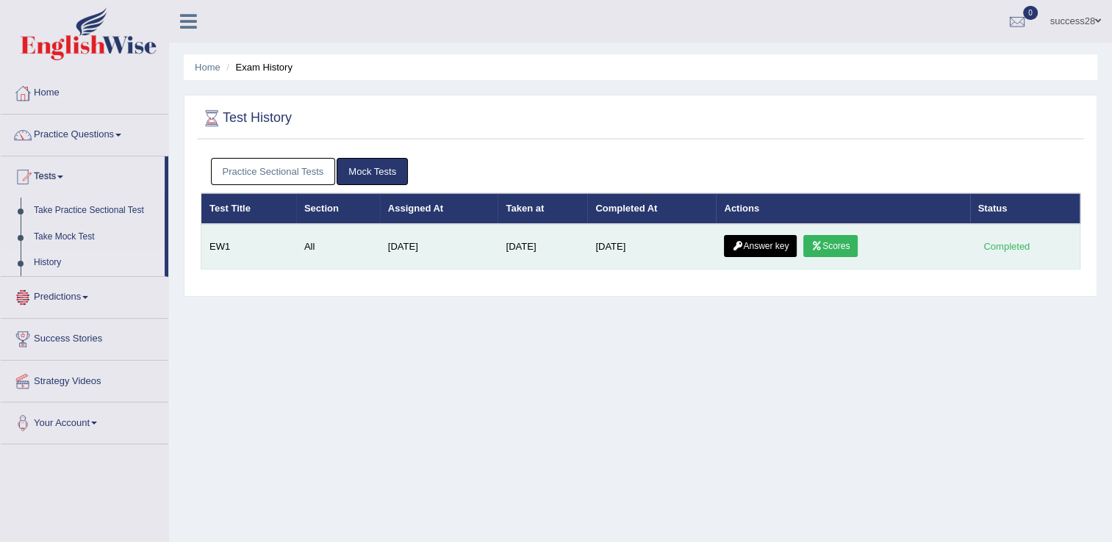
click at [842, 245] on link "Scores" at bounding box center [830, 246] width 54 height 22
